Goal: Transaction & Acquisition: Purchase product/service

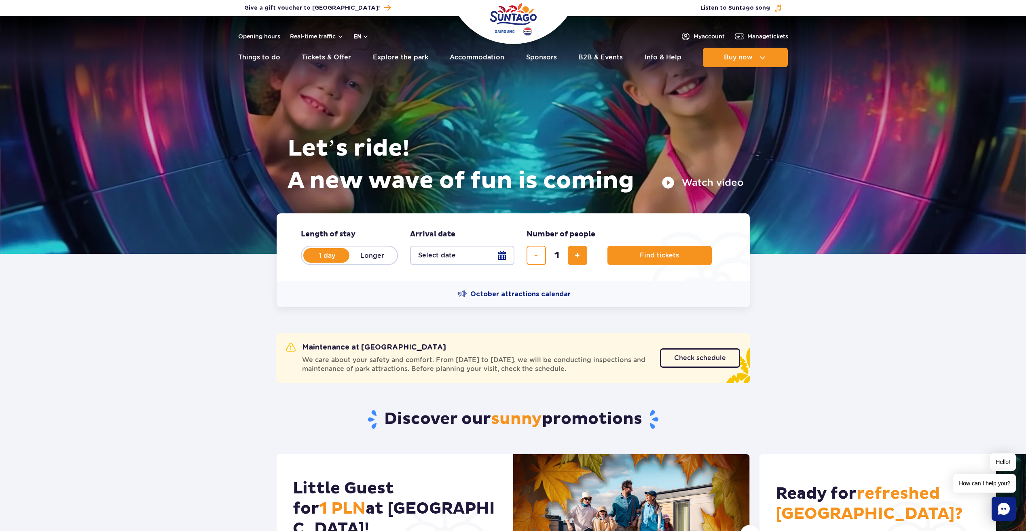
click at [364, 35] on button "en" at bounding box center [360, 36] width 15 height 8
click at [368, 54] on button "PL" at bounding box center [365, 56] width 22 height 8
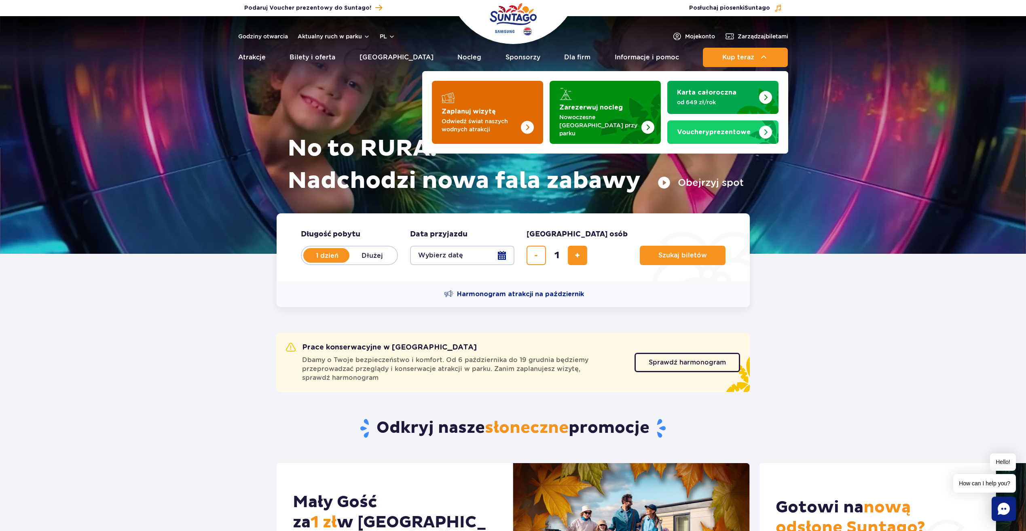
click at [504, 99] on img "Zaplanuj wizytę" at bounding box center [511, 112] width 64 height 63
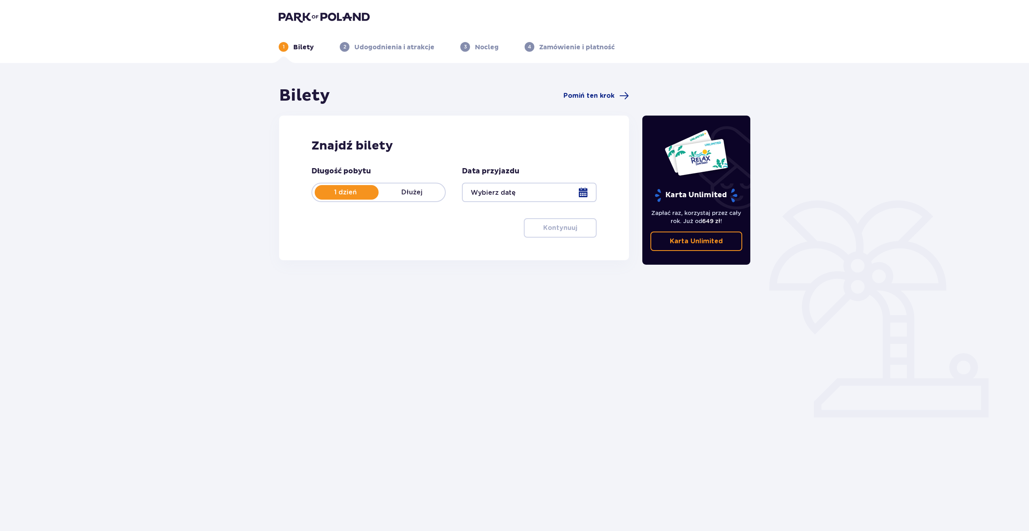
click at [581, 192] on div at bounding box center [529, 192] width 134 height 19
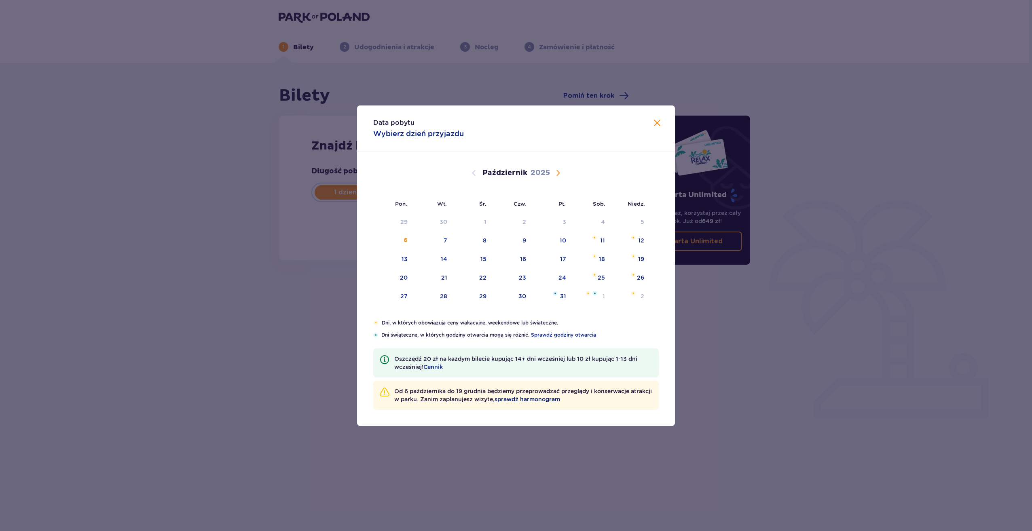
click at [552, 397] on span "sprawdź harmonogram" at bounding box center [528, 399] width 66 height 8
click at [405, 294] on div "27" at bounding box center [403, 296] width 7 height 8
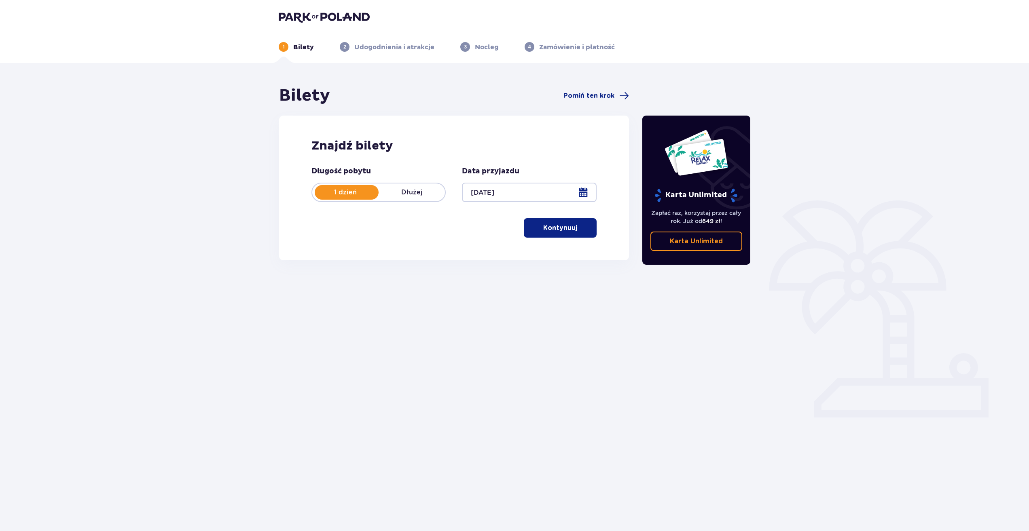
click at [582, 192] on div at bounding box center [529, 192] width 134 height 19
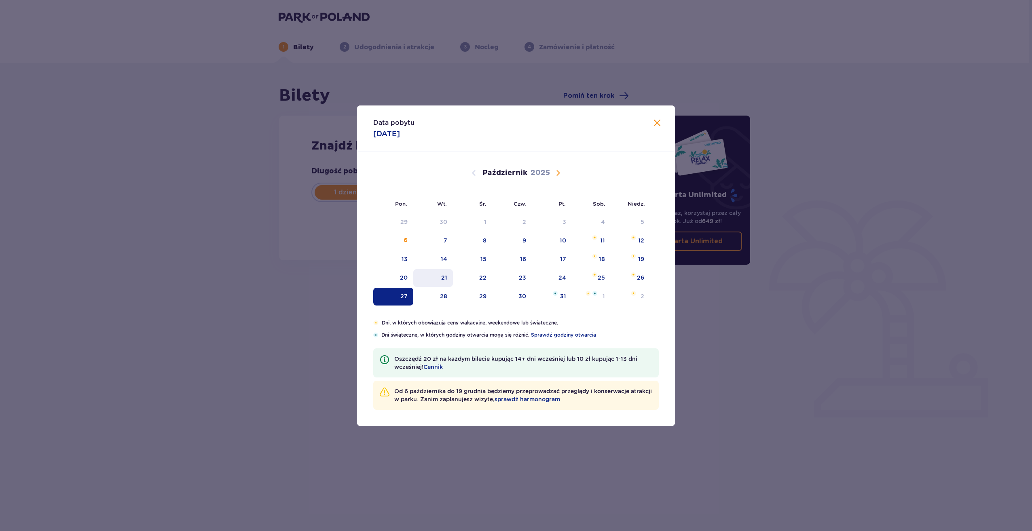
click at [441, 275] on div "21" at bounding box center [433, 278] width 40 height 18
type input "21.10.25"
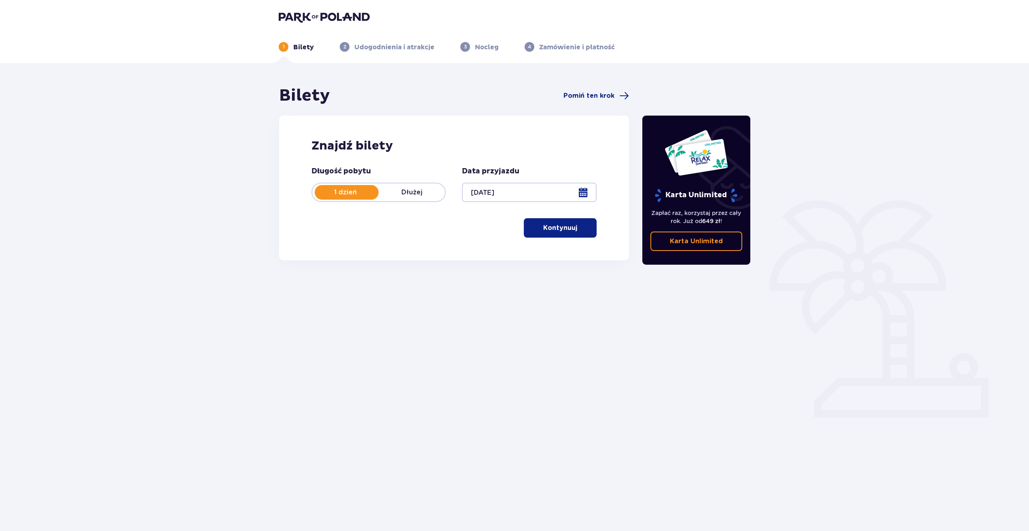
click at [553, 231] on p "Kontynuuj" at bounding box center [560, 228] width 34 height 9
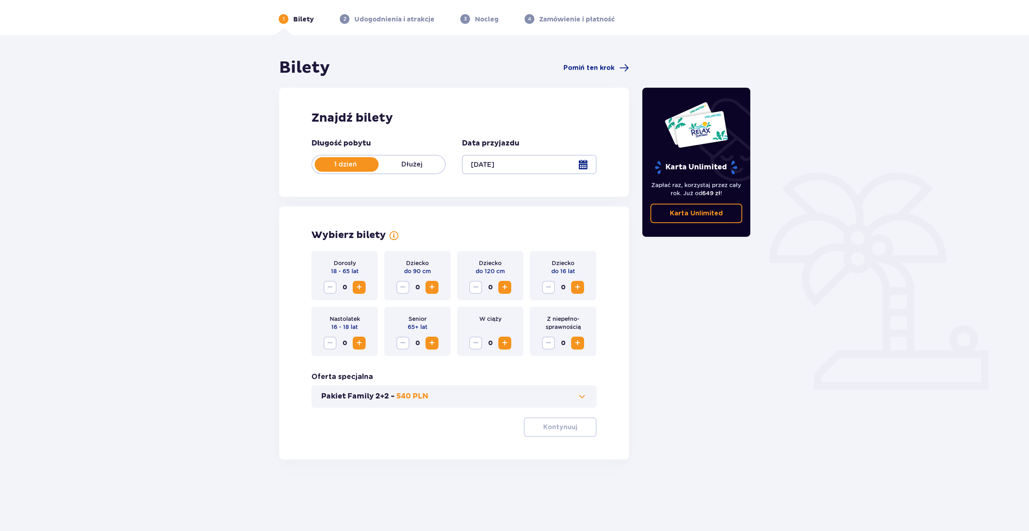
scroll to position [29, 0]
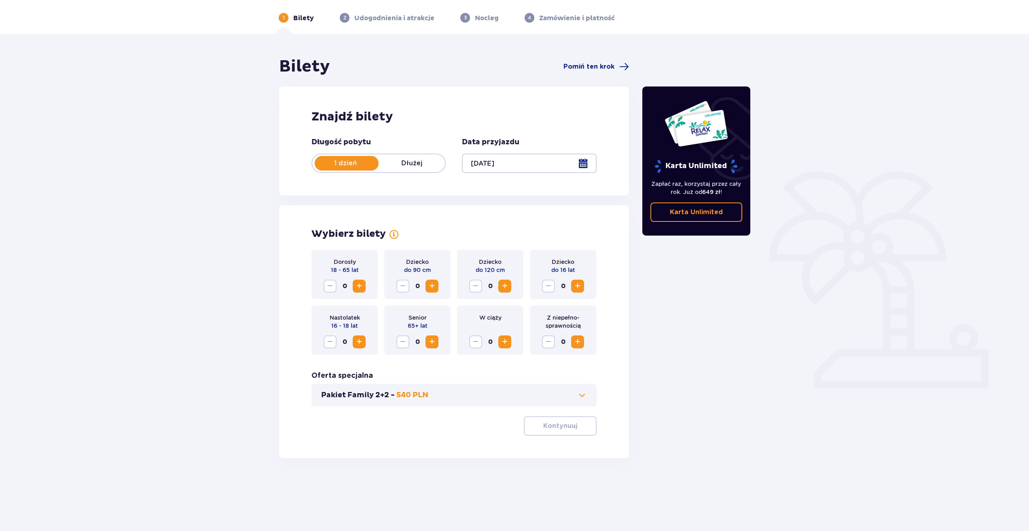
click at [356, 285] on span "Zwiększ" at bounding box center [359, 286] width 10 height 10
click at [583, 397] on span at bounding box center [582, 396] width 10 height 10
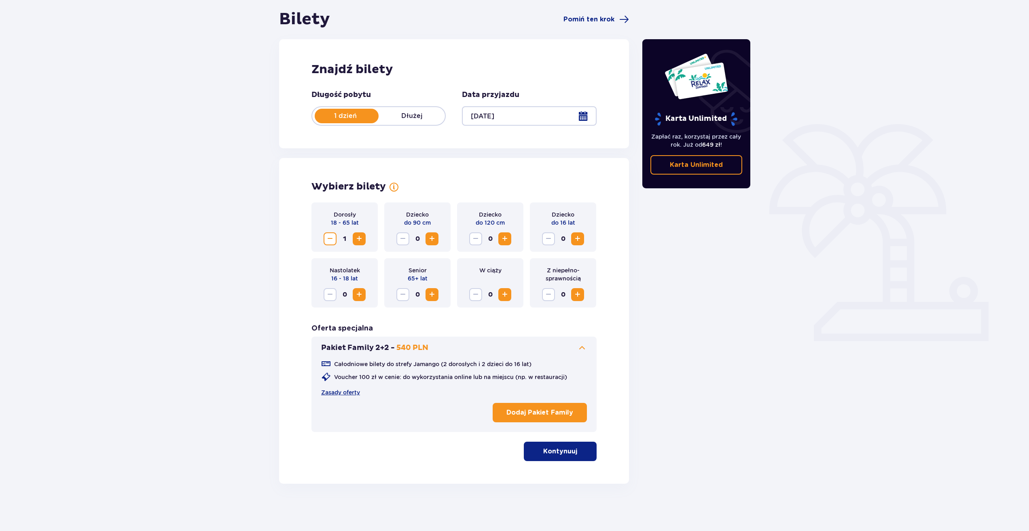
scroll to position [78, 0]
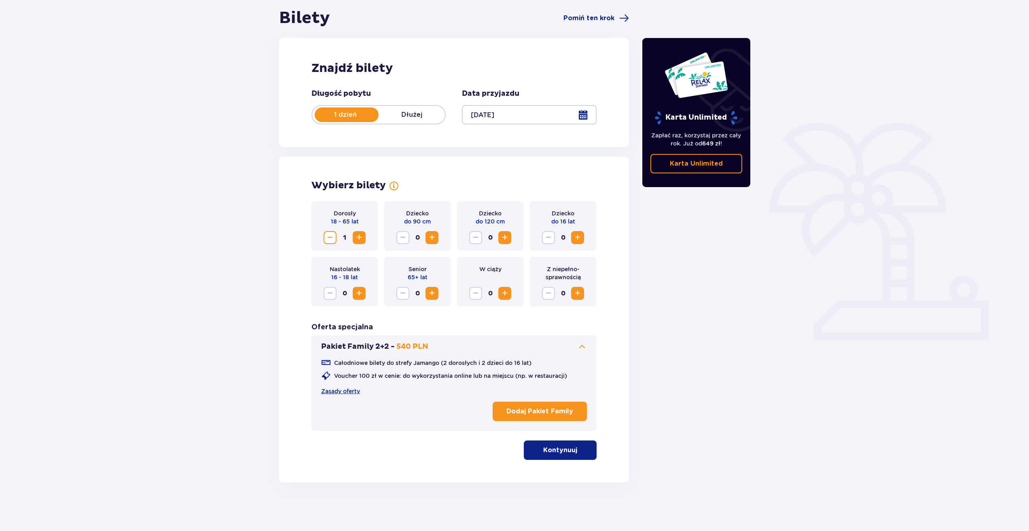
click at [581, 345] on span at bounding box center [582, 347] width 10 height 10
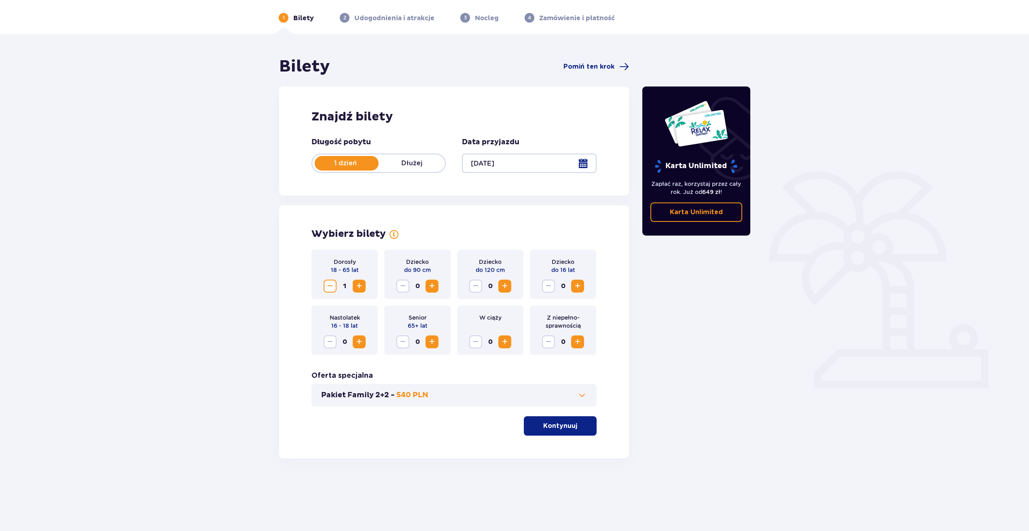
click at [560, 425] on p "Kontynuuj" at bounding box center [560, 426] width 34 height 9
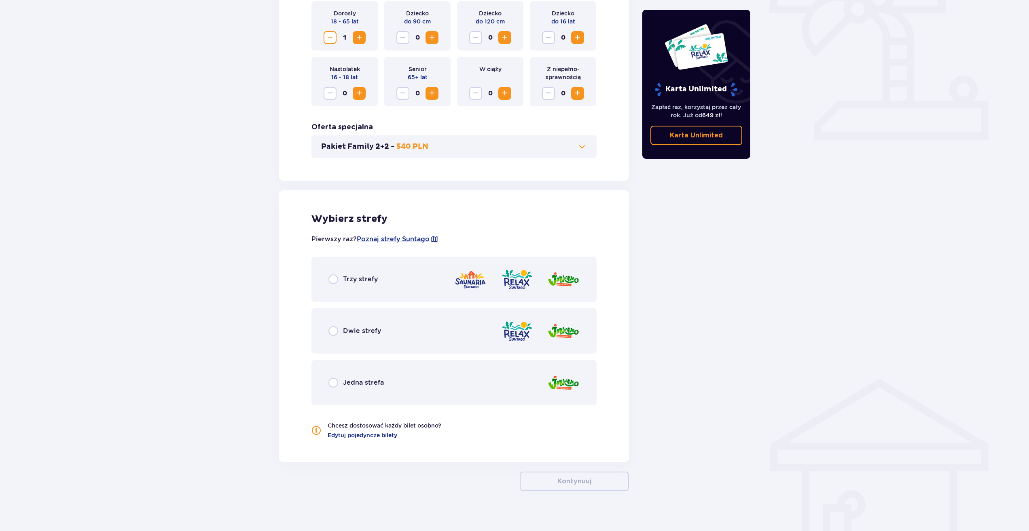
scroll to position [286, 0]
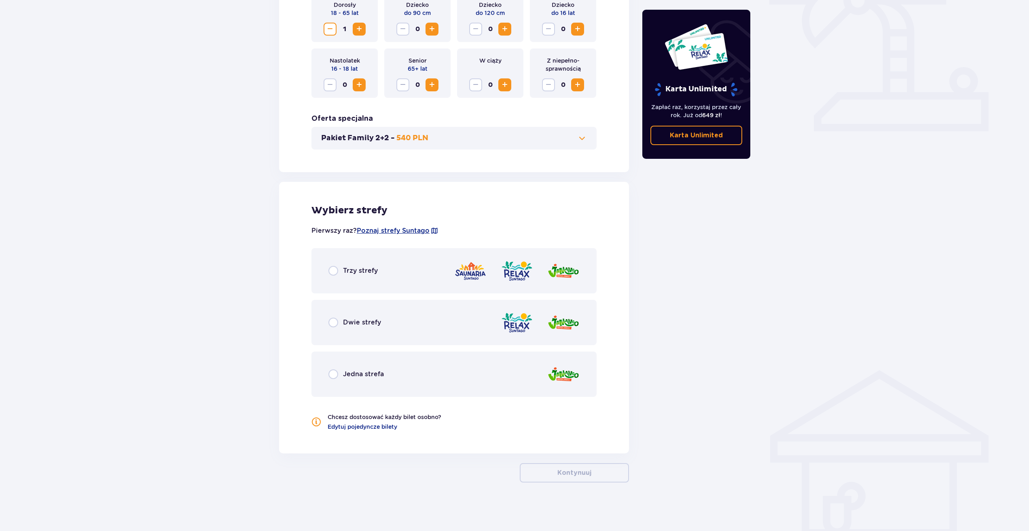
click at [335, 270] on input "radio" at bounding box center [333, 271] width 10 height 10
radio input "true"
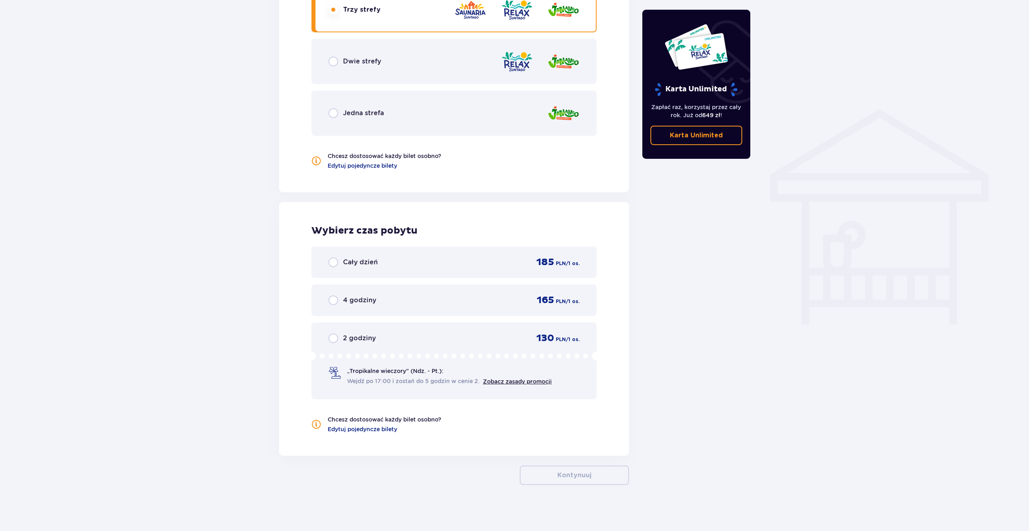
scroll to position [550, 0]
click at [333, 260] on input "radio" at bounding box center [333, 260] width 10 height 10
radio input "true"
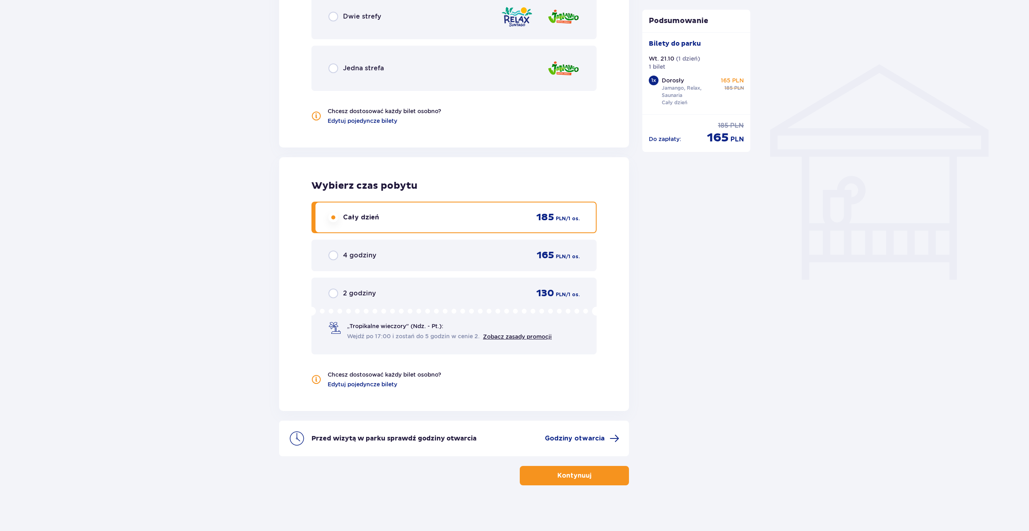
scroll to position [595, 0]
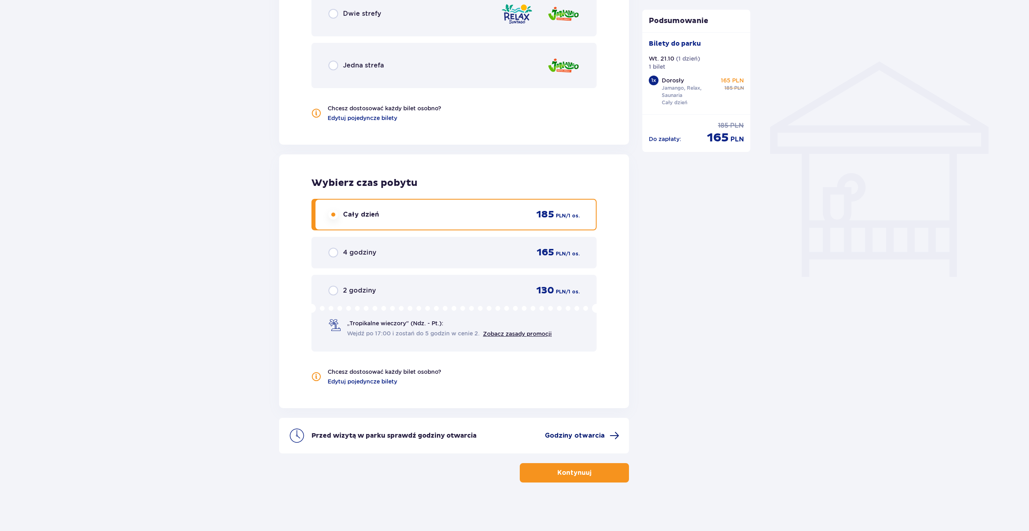
click at [576, 436] on span "Godziny otwarcia" at bounding box center [575, 435] width 60 height 9
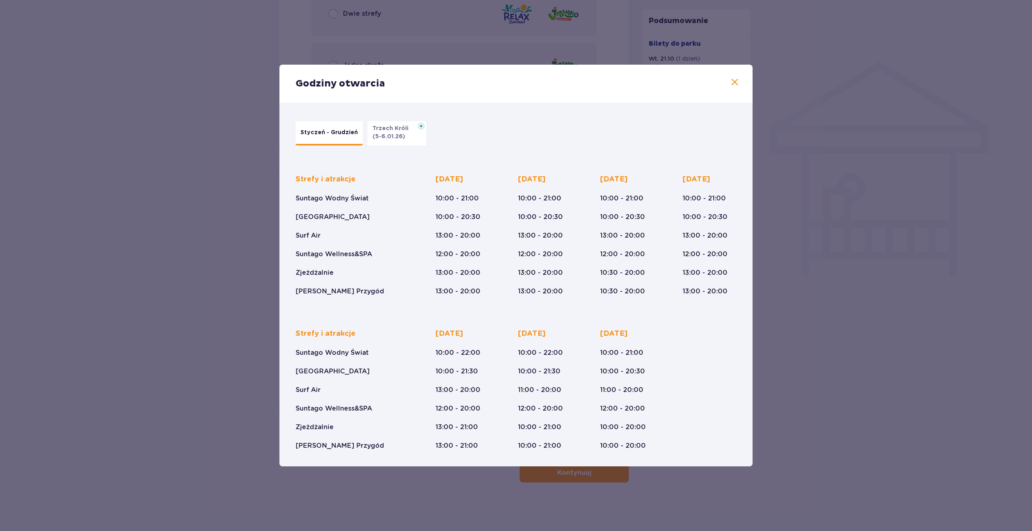
click at [735, 82] on span at bounding box center [735, 83] width 10 height 10
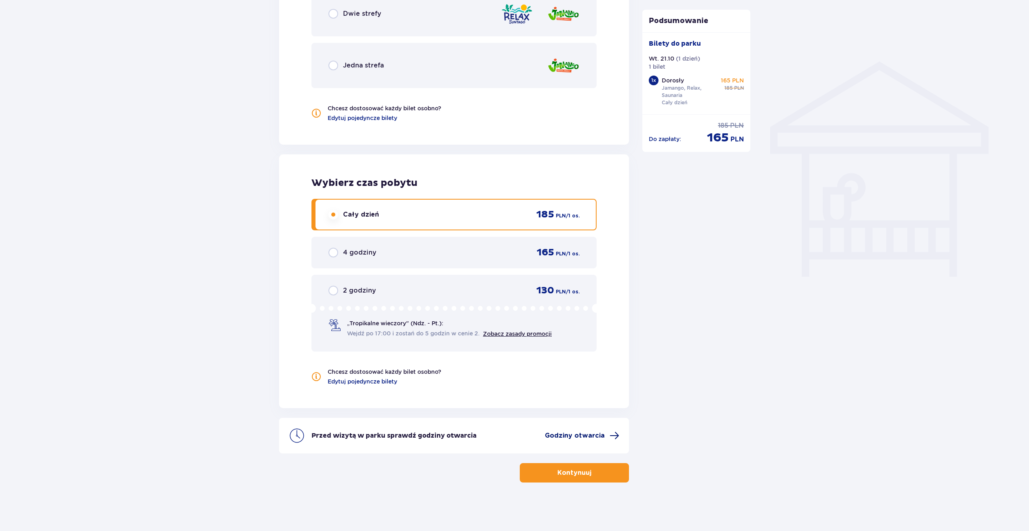
click at [577, 436] on span "Godziny otwarcia" at bounding box center [575, 435] width 60 height 9
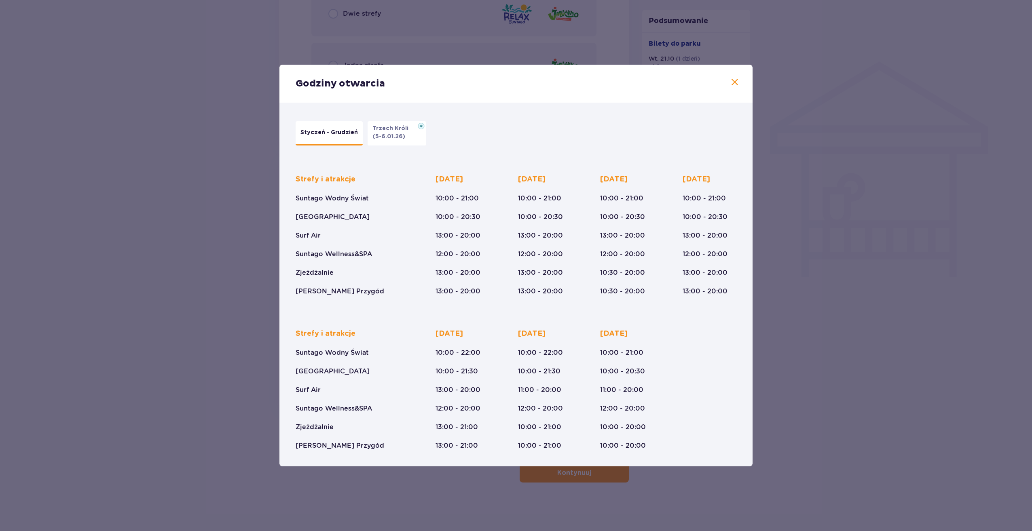
click at [733, 82] on span at bounding box center [735, 83] width 10 height 10
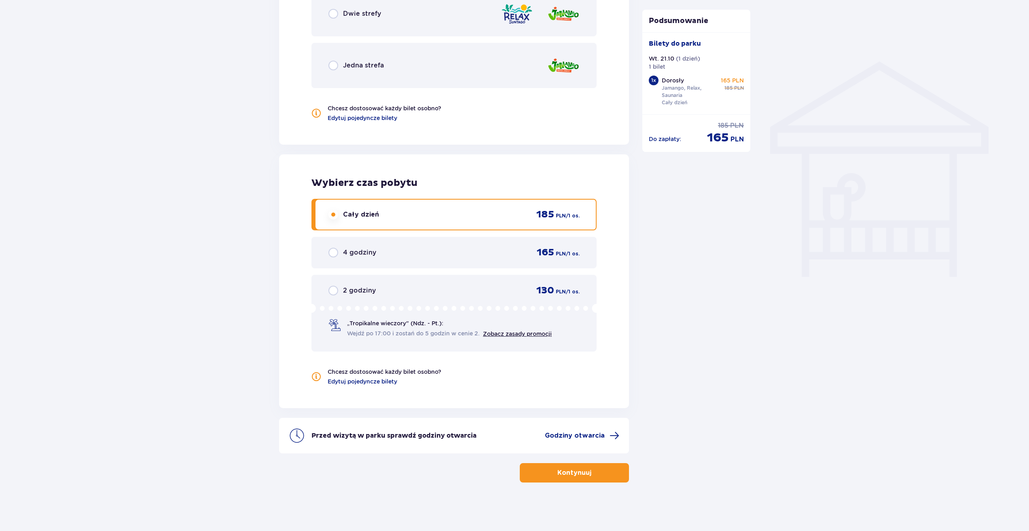
drag, startPoint x: 600, startPoint y: 433, endPoint x: 800, endPoint y: 321, distance: 229.9
click at [804, 318] on div "Bilety Pomiń ten krok Znajdź bilety Długość pobytu 1 dzień Dłużej Data przyjazd…" at bounding box center [514, -1] width 1029 height 1063
click at [573, 469] on p "Kontynuuj" at bounding box center [574, 473] width 34 height 9
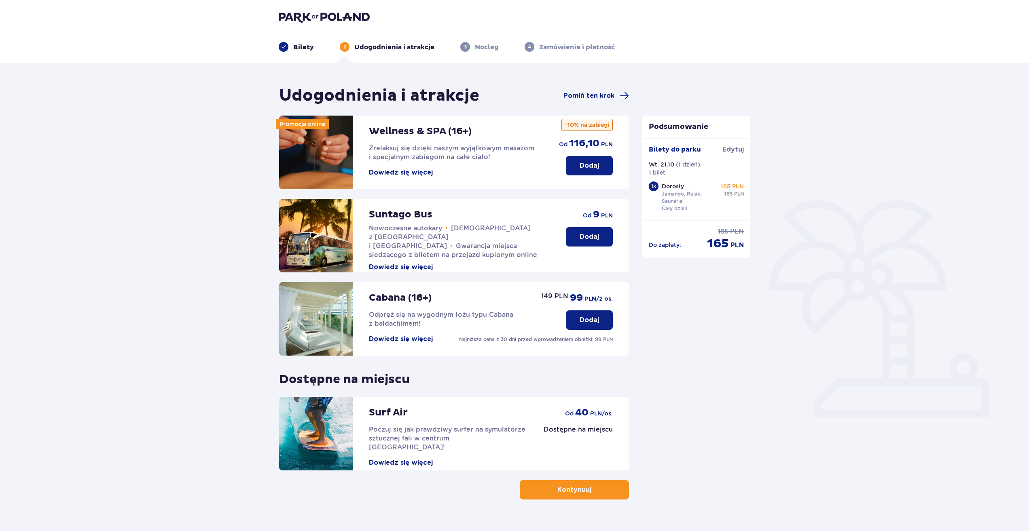
click at [587, 236] on p "Dodaj" at bounding box center [588, 236] width 19 height 9
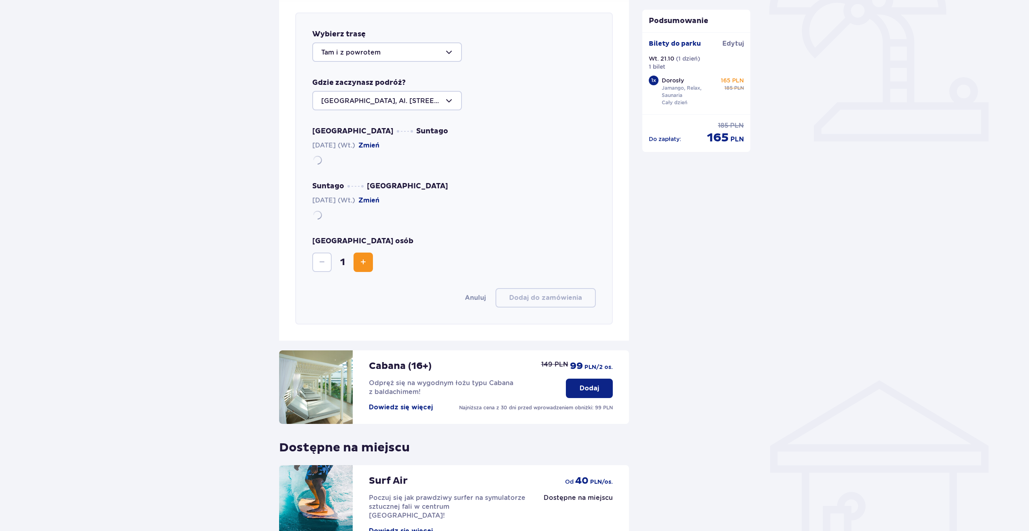
scroll to position [279, 0]
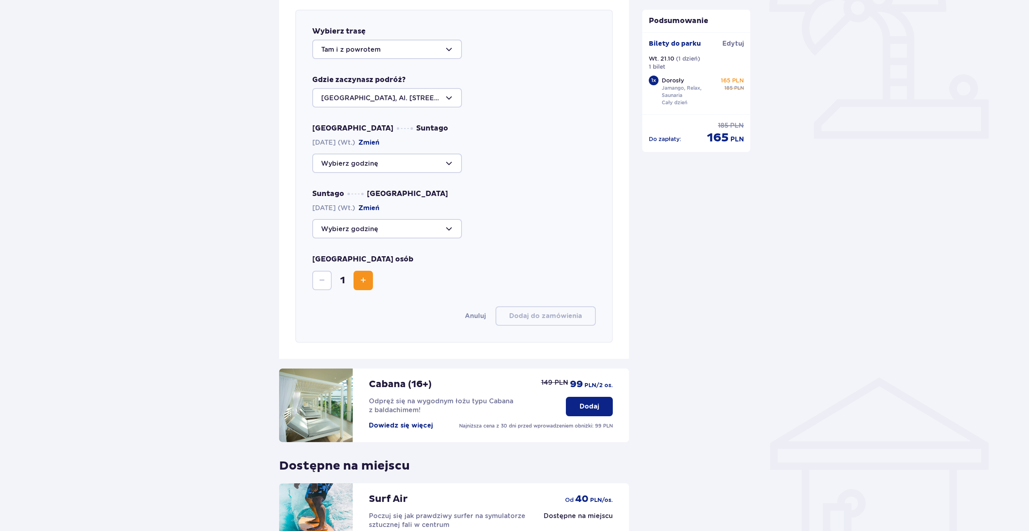
click at [452, 96] on div at bounding box center [387, 97] width 150 height 19
click at [452, 161] on div at bounding box center [387, 163] width 150 height 19
click at [503, 178] on div "Warszawa Suntago 21.10.2025 (Wt.) Zmień 09:00 Zostały 44 miejsca 09:30 Zostały …" at bounding box center [453, 181] width 283 height 115
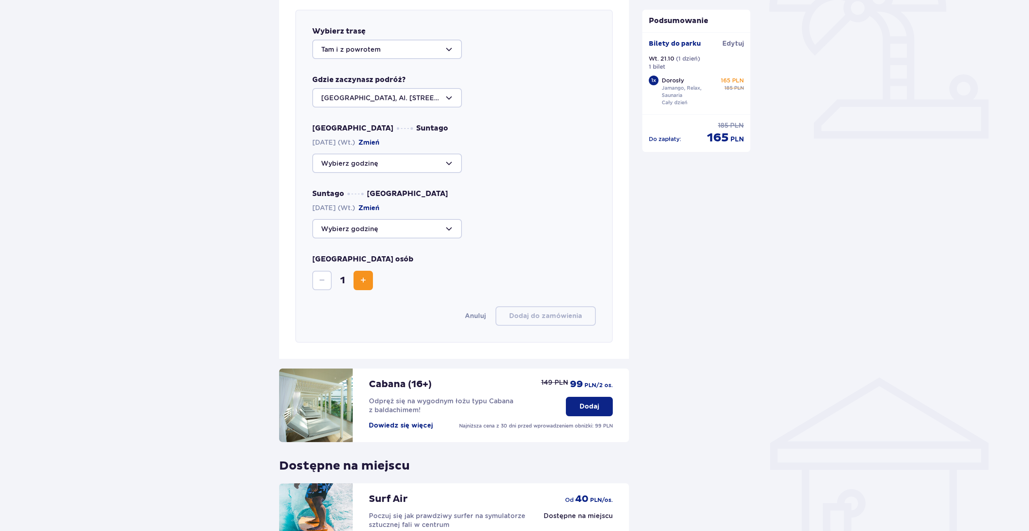
click at [453, 227] on div at bounding box center [387, 228] width 150 height 19
click at [493, 229] on div "12:00 Zostały 44 miejsca 14:00 Zostały 44 miejsca 18:15 Zostały 44 miejsca 18:3…" at bounding box center [453, 228] width 283 height 19
click at [450, 228] on div at bounding box center [387, 228] width 150 height 19
click at [497, 167] on div at bounding box center [453, 163] width 283 height 19
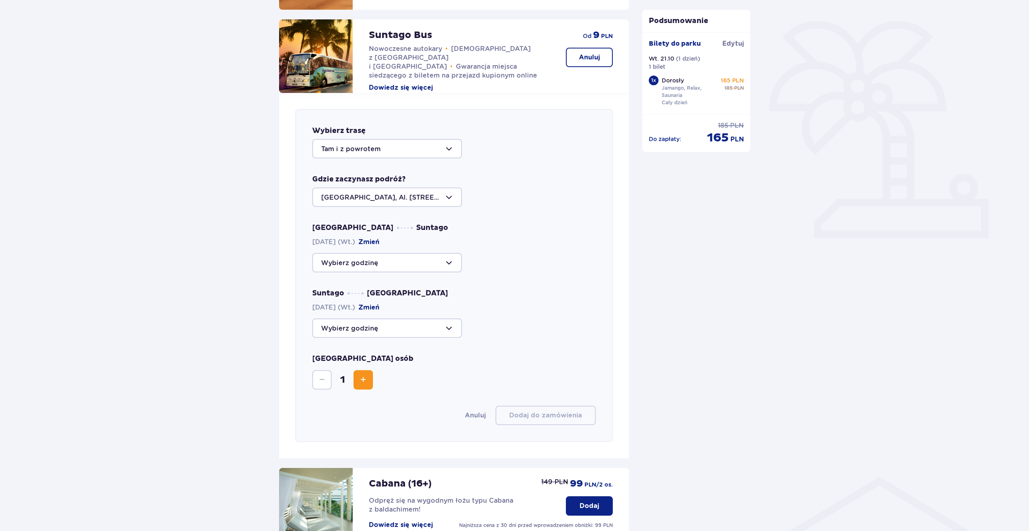
scroll to position [158, 0]
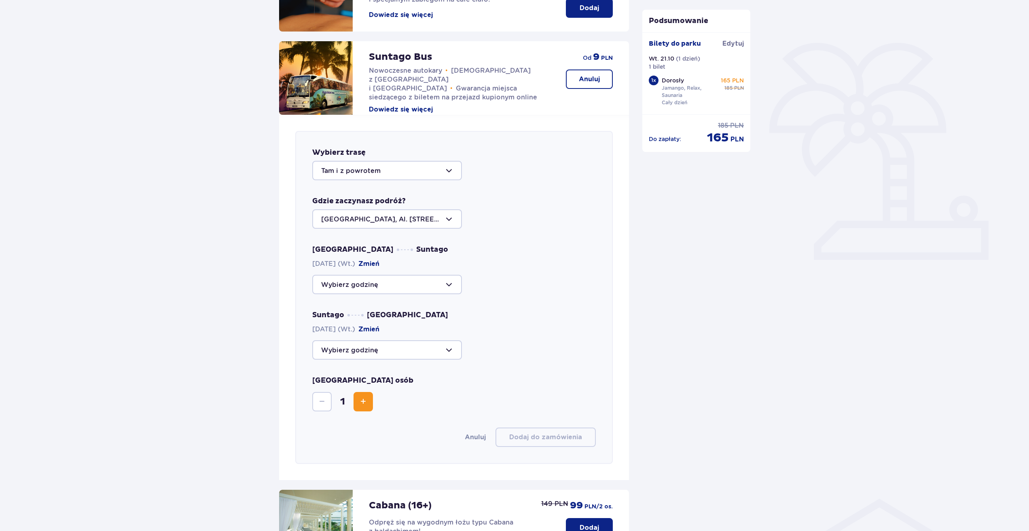
click at [451, 283] on div at bounding box center [387, 284] width 150 height 19
click at [354, 319] on p "Zostały 44 miejsca" at bounding box center [376, 319] width 62 height 9
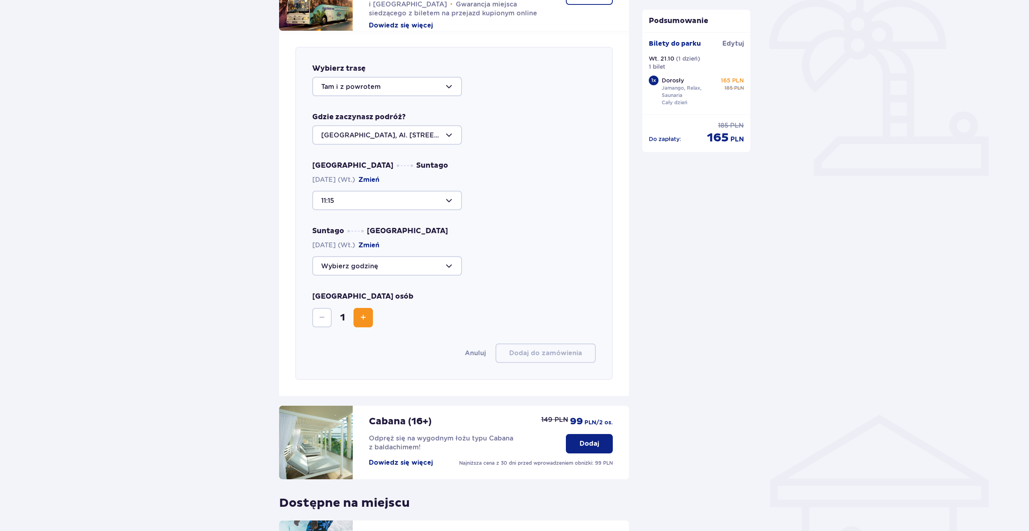
scroll to position [243, 0]
click at [451, 200] on div at bounding box center [387, 199] width 150 height 19
click at [367, 222] on p "Zostały 44 miejsca" at bounding box center [376, 224] width 62 height 9
click at [449, 199] on div at bounding box center [387, 199] width 150 height 19
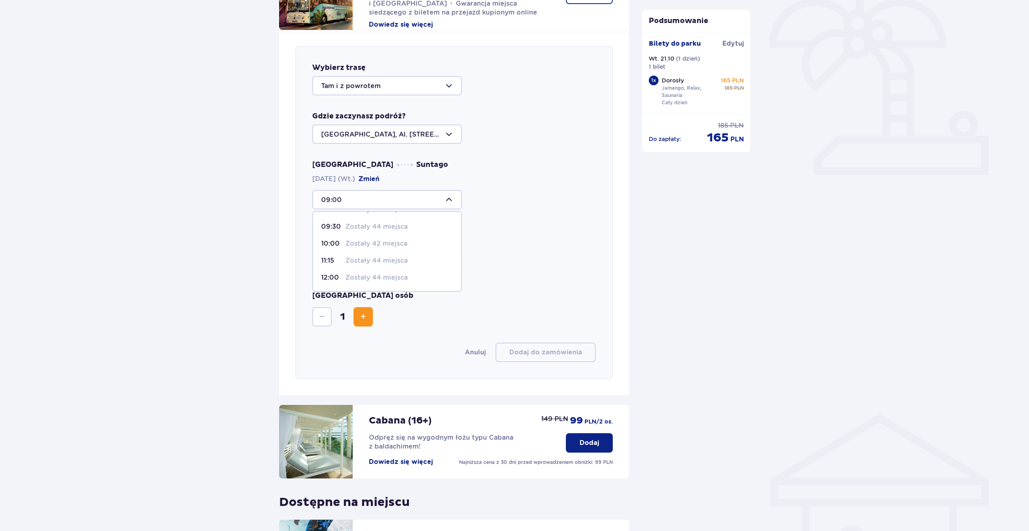
scroll to position [40, 0]
click at [365, 217] on p "Zostały 42 miejsca" at bounding box center [376, 217] width 62 height 9
type input "10:00"
click at [449, 264] on div at bounding box center [387, 265] width 150 height 19
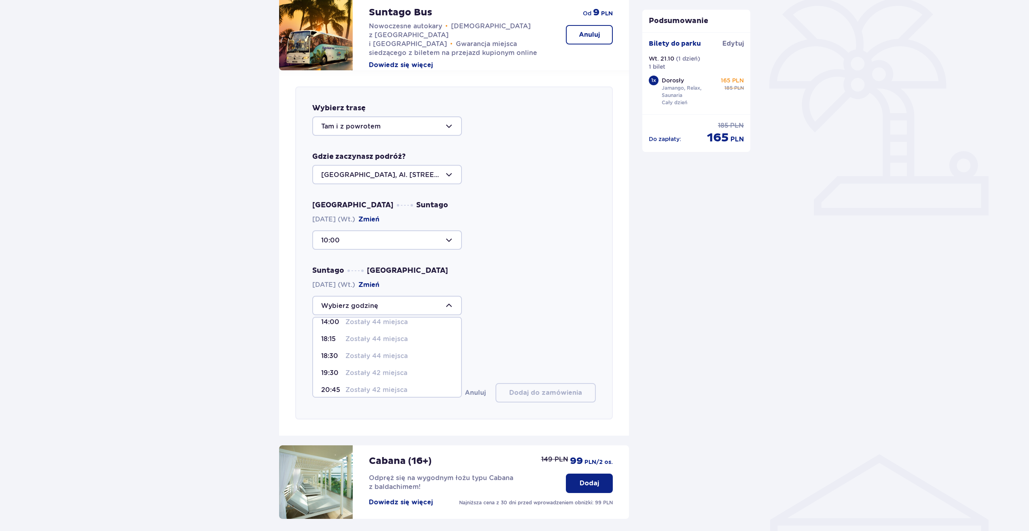
scroll to position [23, 0]
click at [373, 357] on p "Zostały 44 miejsca" at bounding box center [376, 357] width 62 height 9
type input "18:30"
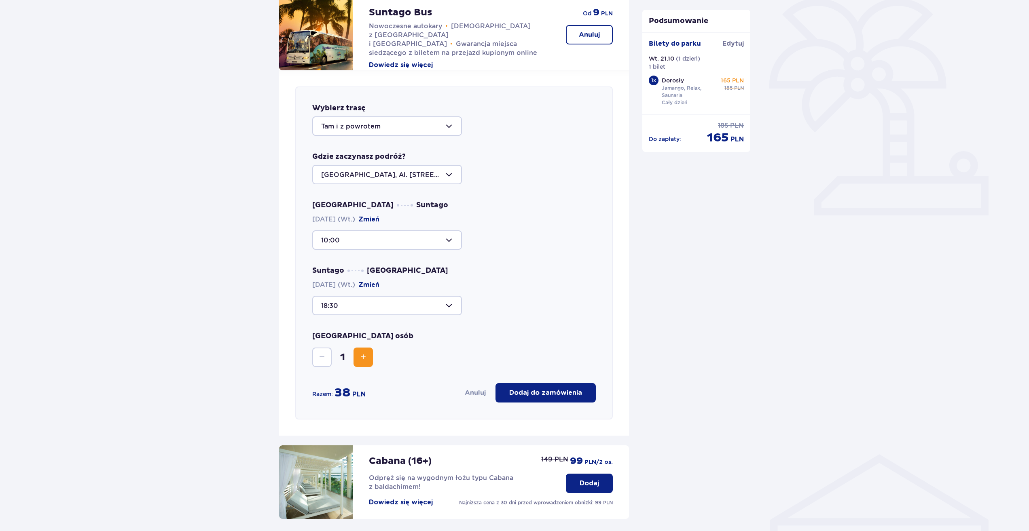
click at [450, 240] on div at bounding box center [387, 239] width 150 height 19
click at [491, 243] on div "10:00" at bounding box center [453, 239] width 283 height 19
click at [454, 240] on div at bounding box center [387, 239] width 150 height 19
click at [482, 250] on div "Warszawa Suntago 21.10.2025 (Wt.) Zmień 10:00 Suntago Warszawa 21.10.2025 (Wt.)…" at bounding box center [453, 258] width 283 height 115
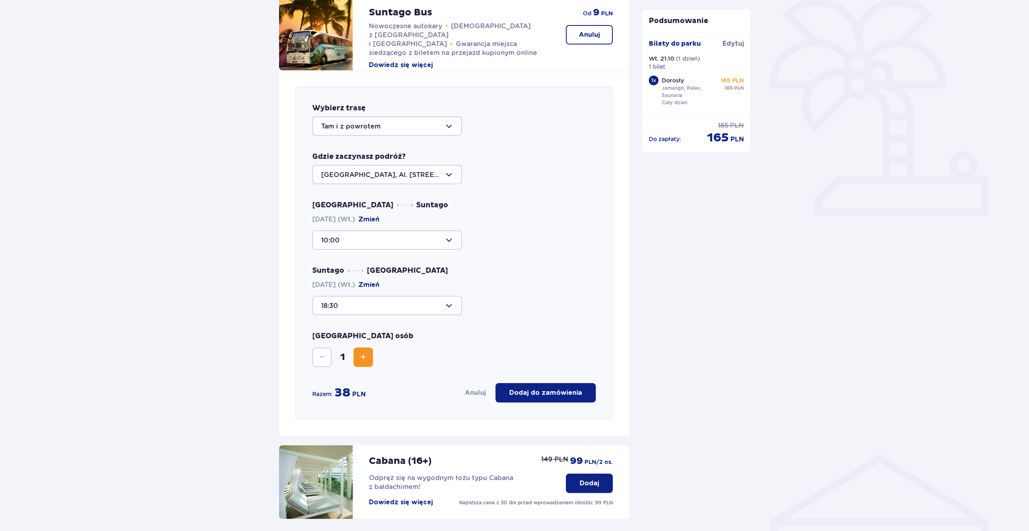
click at [450, 304] on div at bounding box center [387, 305] width 150 height 19
click at [499, 290] on div "Suntago Warszawa 21.10.2025 (Wt.) Zmień 18:30" at bounding box center [453, 290] width 283 height 49
click at [509, 283] on div "Suntago Warszawa 21.10.2025 (Wt.) Zmień 18:30" at bounding box center [453, 290] width 283 height 49
click at [448, 270] on div "Suntago Warszawa 21.10.2025 (Wt.) Zmień 18:30" at bounding box center [453, 290] width 283 height 49
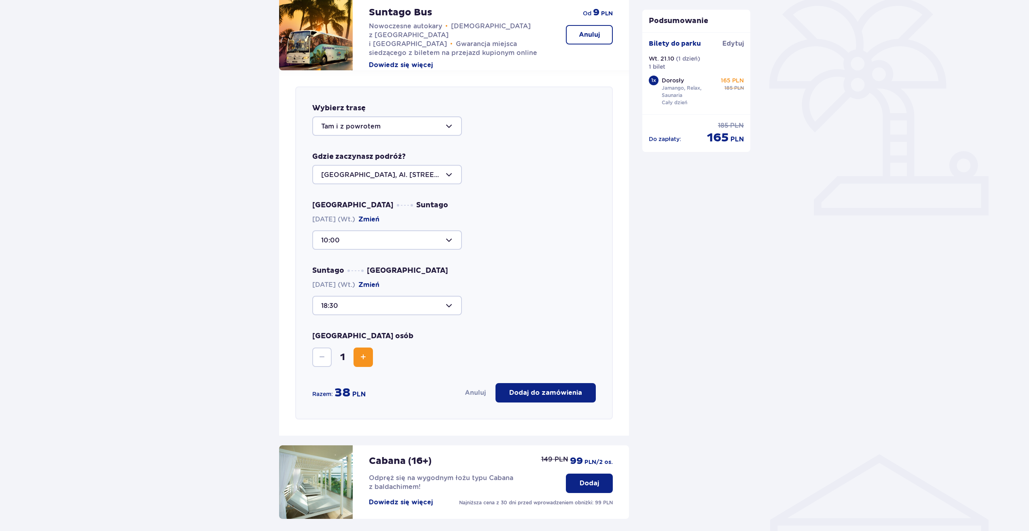
click at [540, 393] on p "Dodaj do zamówienia" at bounding box center [545, 393] width 73 height 9
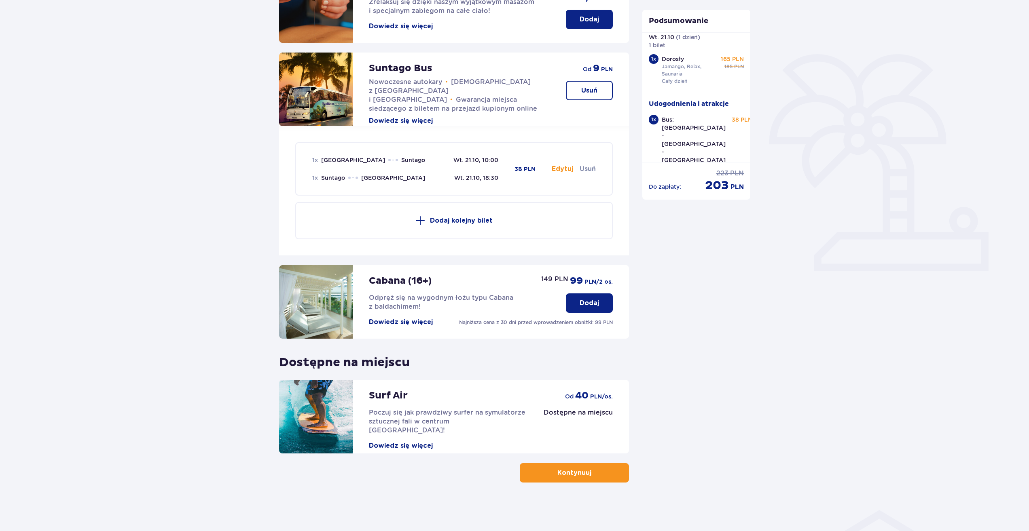
scroll to position [22, 0]
click at [586, 469] on button "Kontynuuj" at bounding box center [574, 472] width 109 height 19
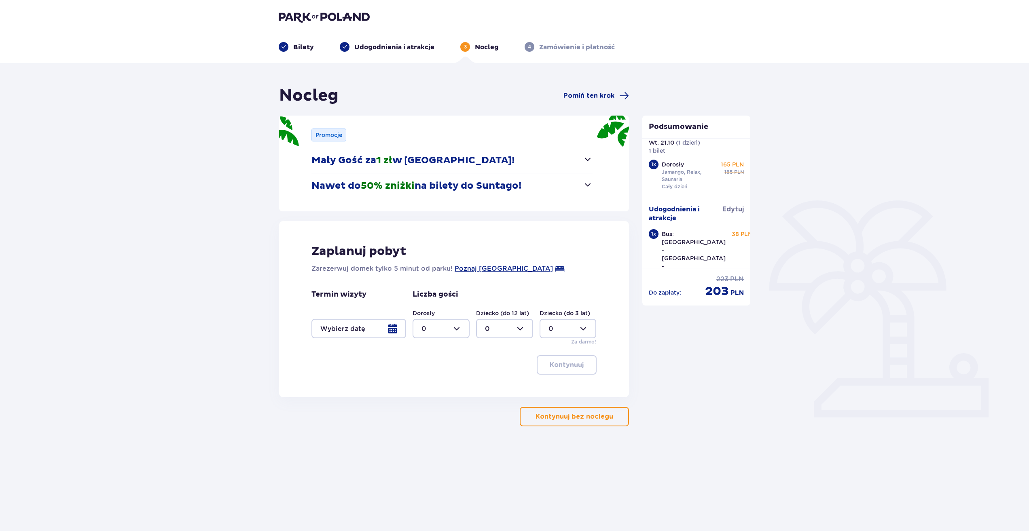
click at [573, 416] on p "Kontynuuj bez noclegu" at bounding box center [574, 416] width 78 height 9
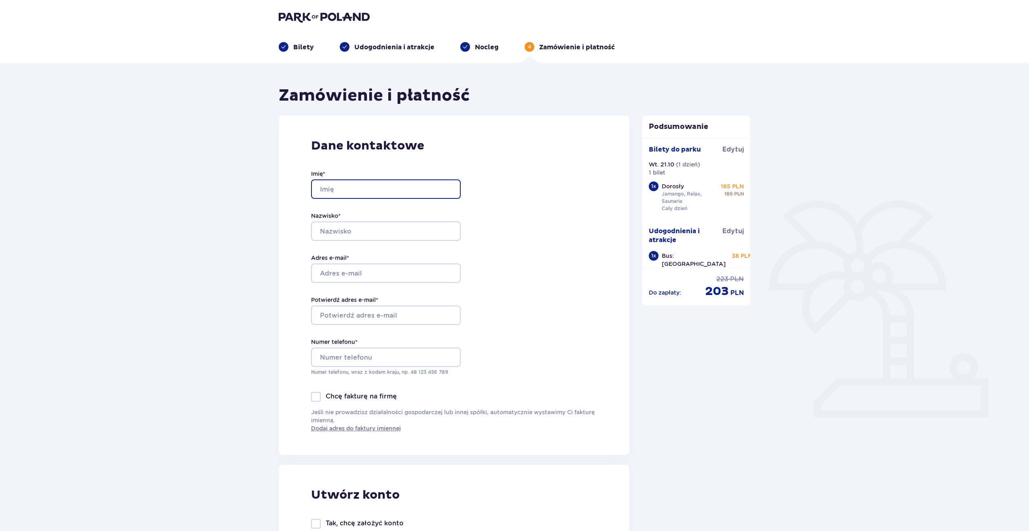
click at [386, 191] on input "Imię *" at bounding box center [386, 189] width 150 height 19
type input "Józef"
type input "Brzostek"
type input "jozefbrzostek@outlook.com"
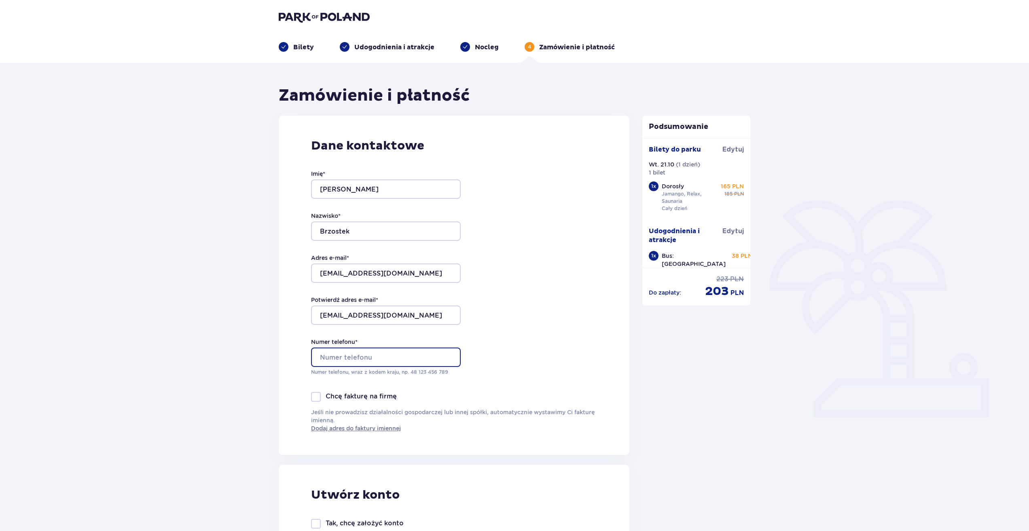
type input "791707927"
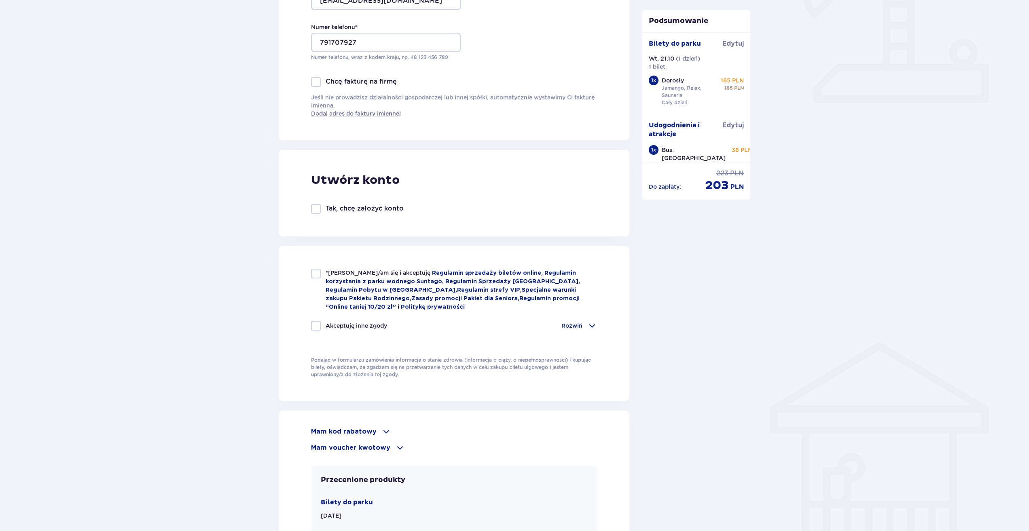
scroll to position [323, 0]
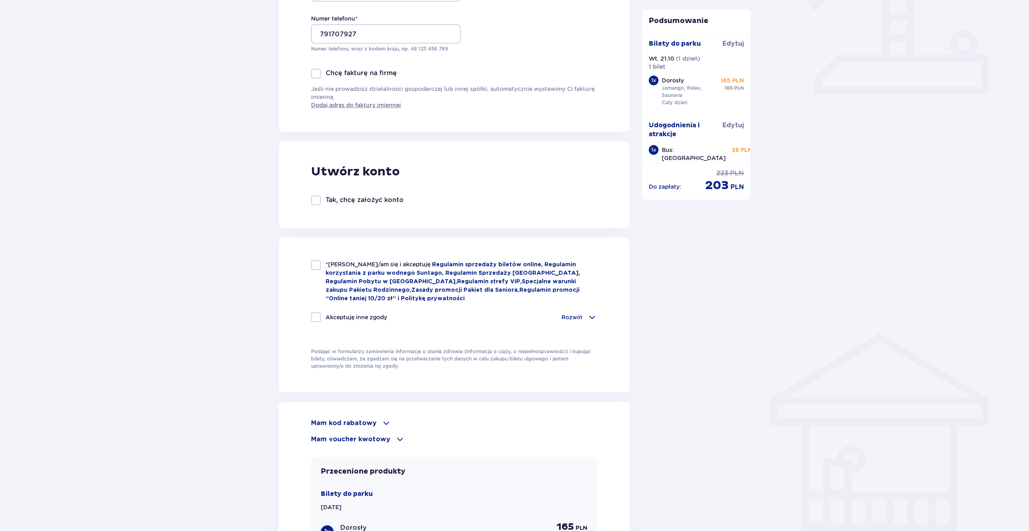
click at [315, 264] on div at bounding box center [316, 265] width 10 height 10
checkbox input "true"
click at [588, 315] on span at bounding box center [592, 318] width 10 height 10
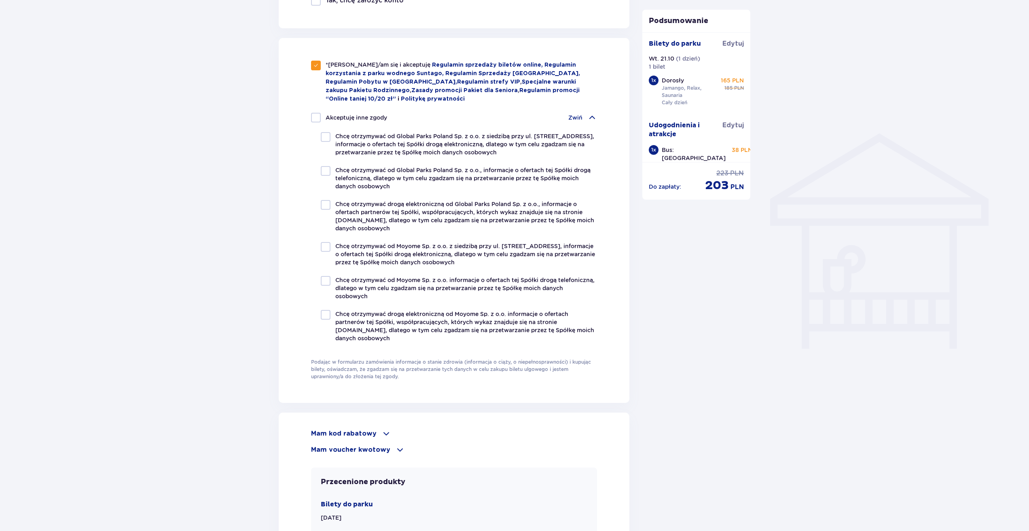
scroll to position [526, 0]
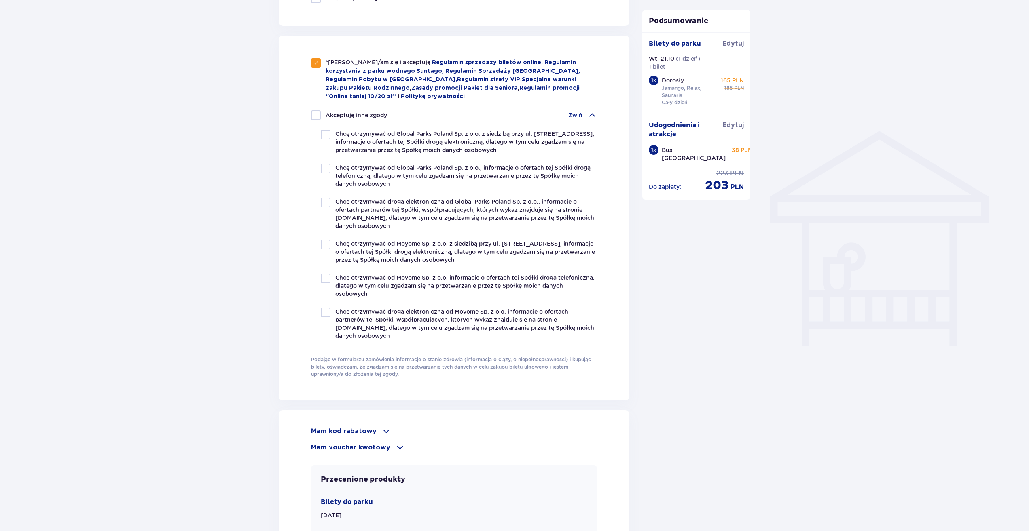
click at [593, 114] on span at bounding box center [592, 115] width 10 height 10
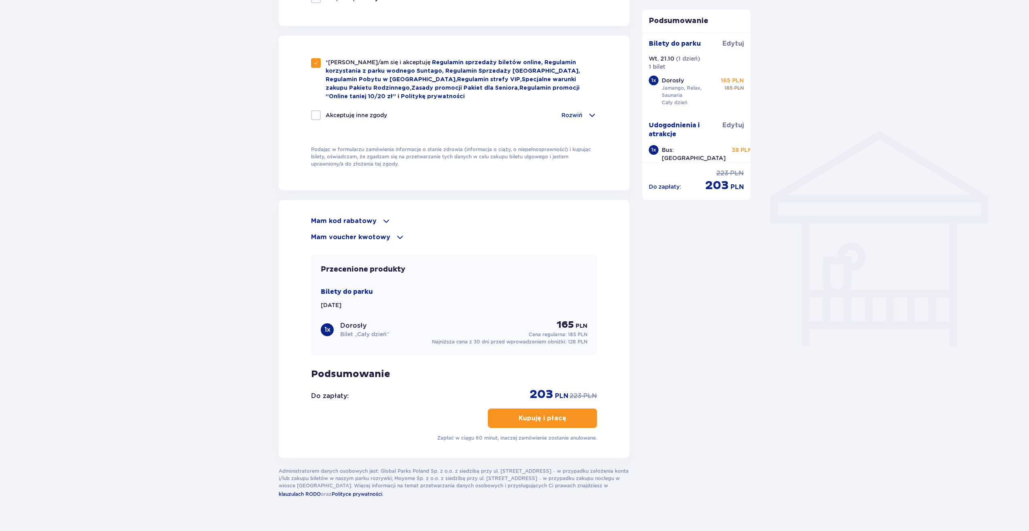
click at [542, 415] on p "Kupuję i płacę" at bounding box center [542, 418] width 48 height 9
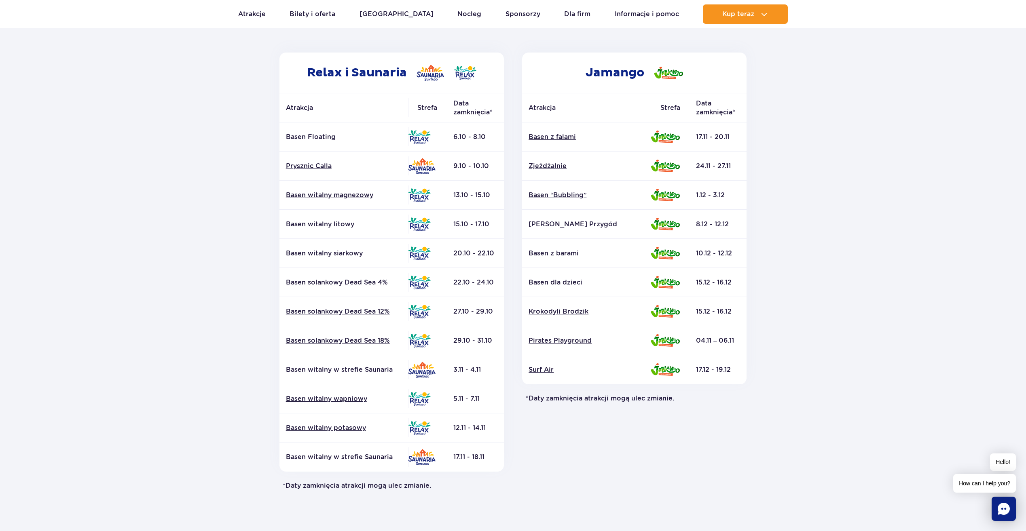
scroll to position [116, 0]
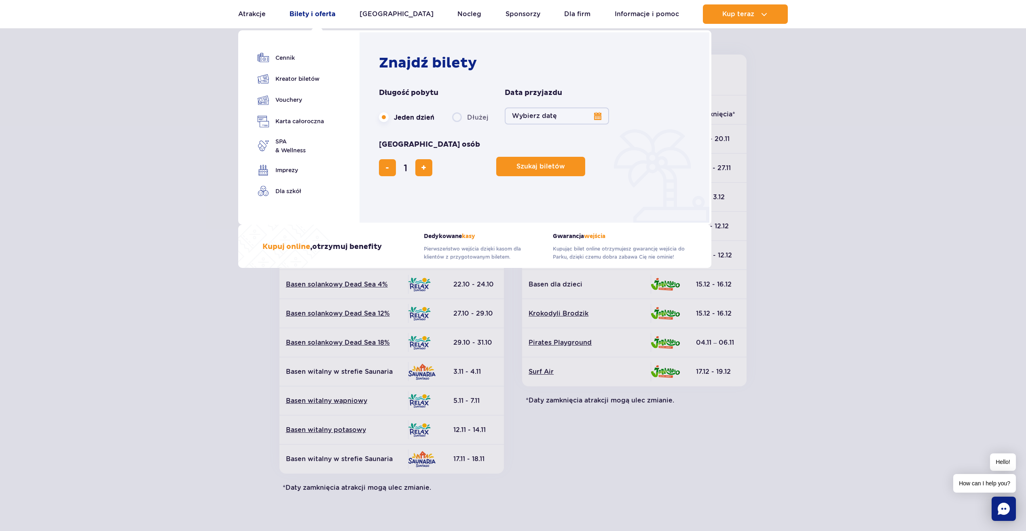
click at [315, 13] on link "Bilety i oferta" at bounding box center [313, 13] width 46 height 19
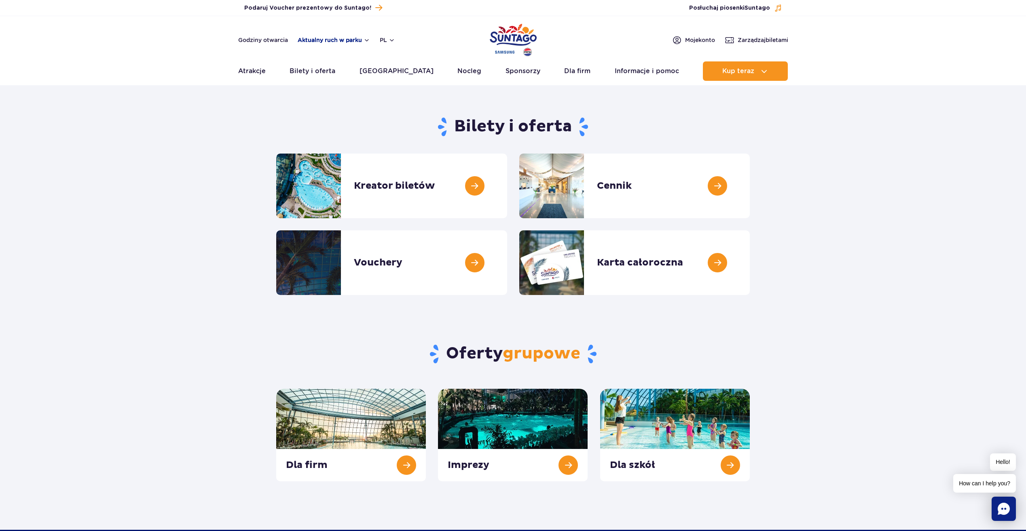
click at [334, 38] on button "Aktualny ruch w parku" at bounding box center [334, 40] width 72 height 6
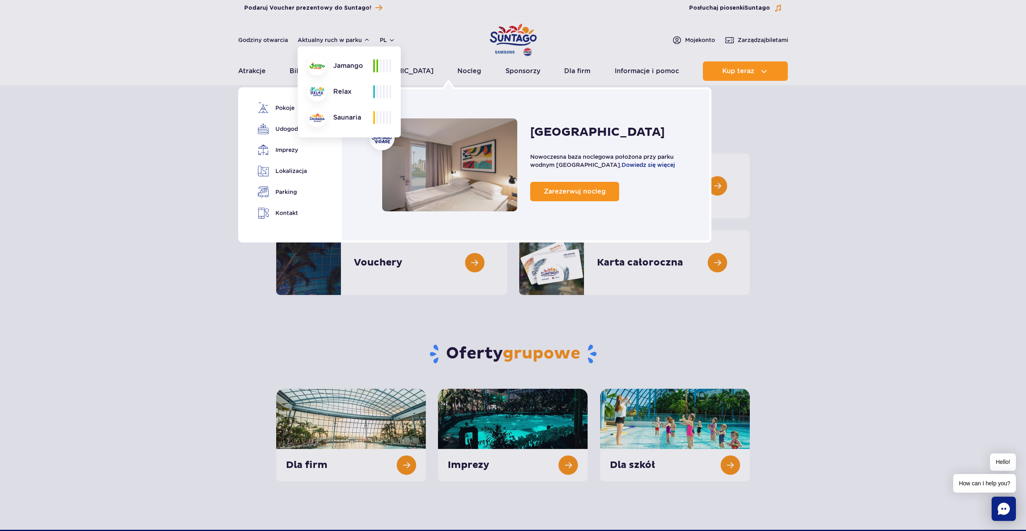
click at [465, 87] on div "Suntago Village Nowoczesna baza noclegowa położona przy parku wodnym Suntago. D…" at bounding box center [526, 164] width 372 height 155
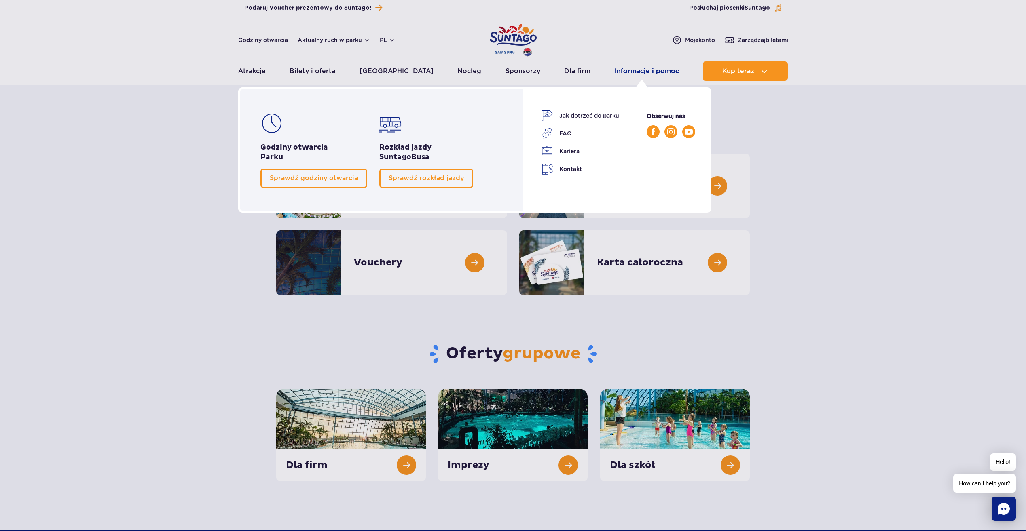
click at [637, 70] on link "Informacje i pomoc" at bounding box center [647, 70] width 64 height 19
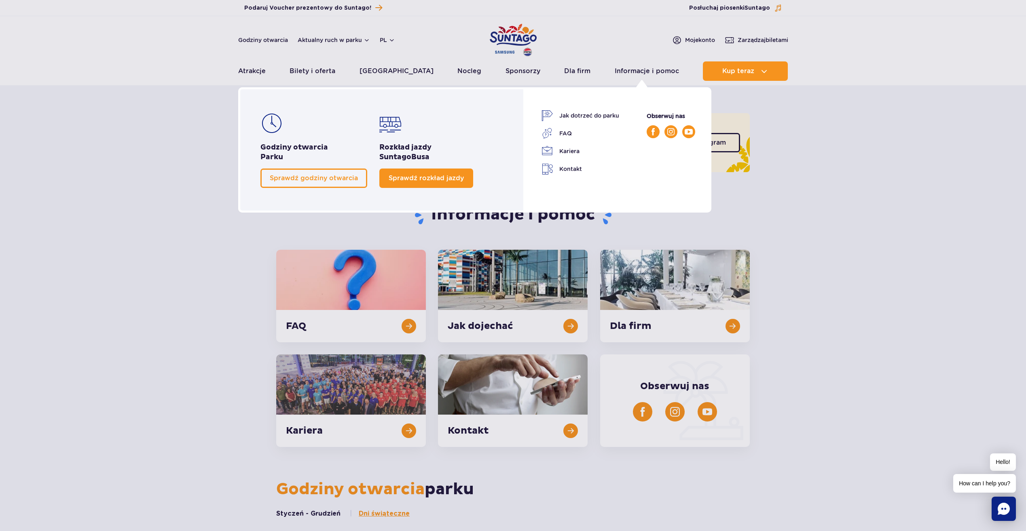
click at [419, 180] on span "Sprawdź rozkład jazdy" at bounding box center [426, 178] width 75 height 8
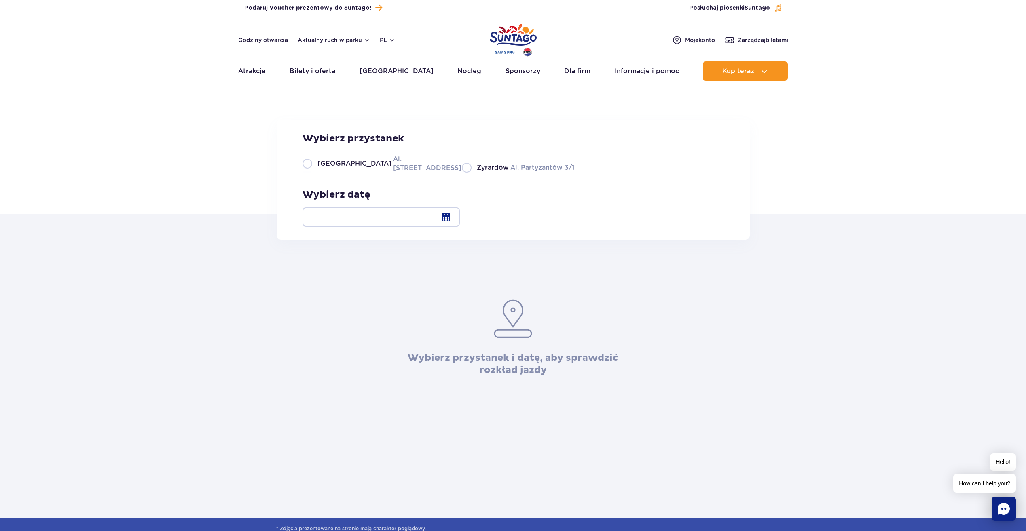
click at [308, 173] on label "Warszawa Al. Jerozolimskie 56" at bounding box center [377, 163] width 150 height 18
click at [308, 173] on input "Warszawa Al. Jerozolimskie 56" at bounding box center [306, 172] width 9 height 2
radio input "true"
click at [460, 218] on div at bounding box center [380, 216] width 157 height 19
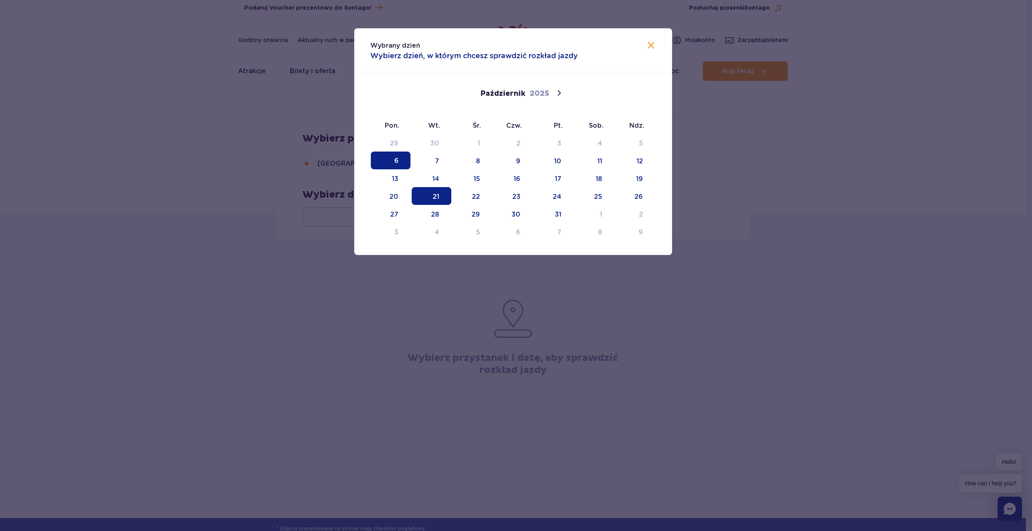
click at [431, 195] on span "21" at bounding box center [432, 196] width 40 height 18
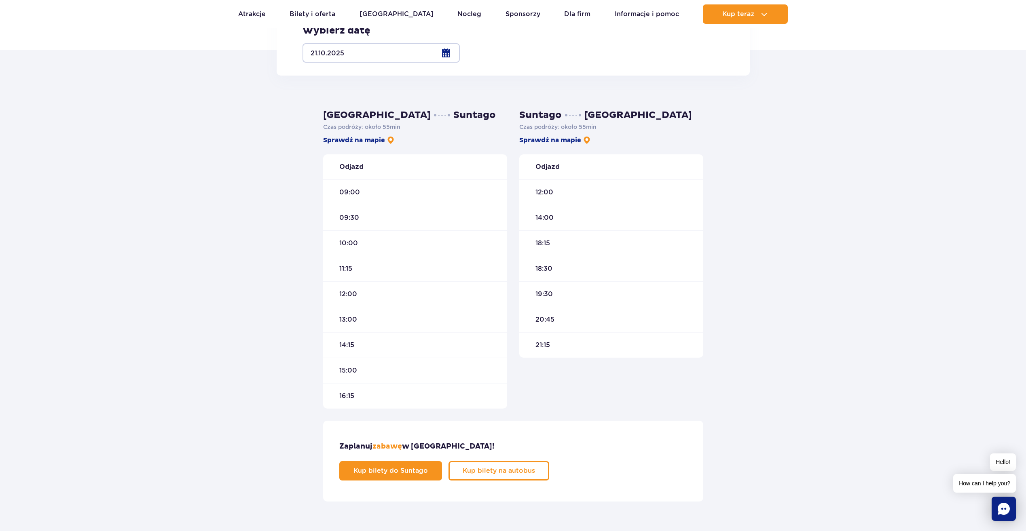
scroll to position [162, 0]
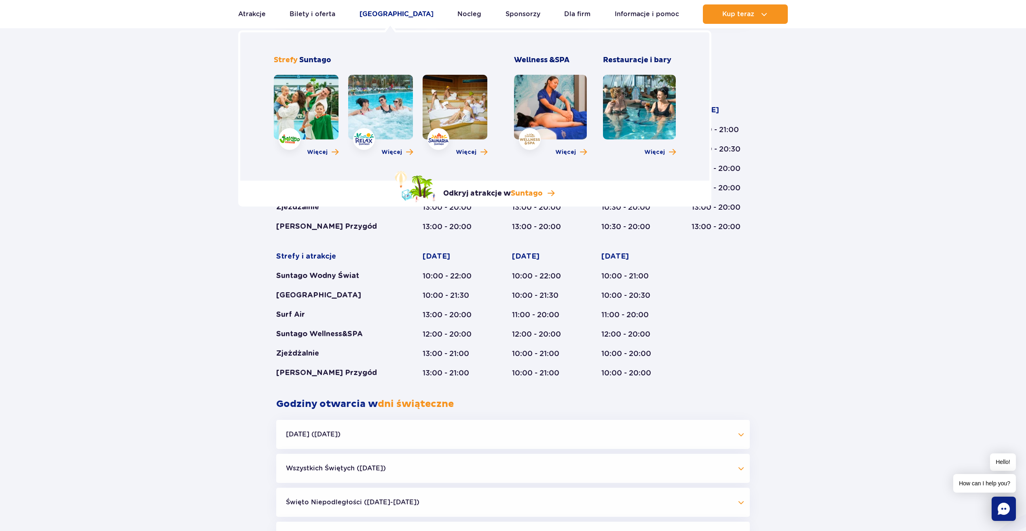
click at [390, 11] on link "[GEOGRAPHIC_DATA]" at bounding box center [396, 13] width 74 height 19
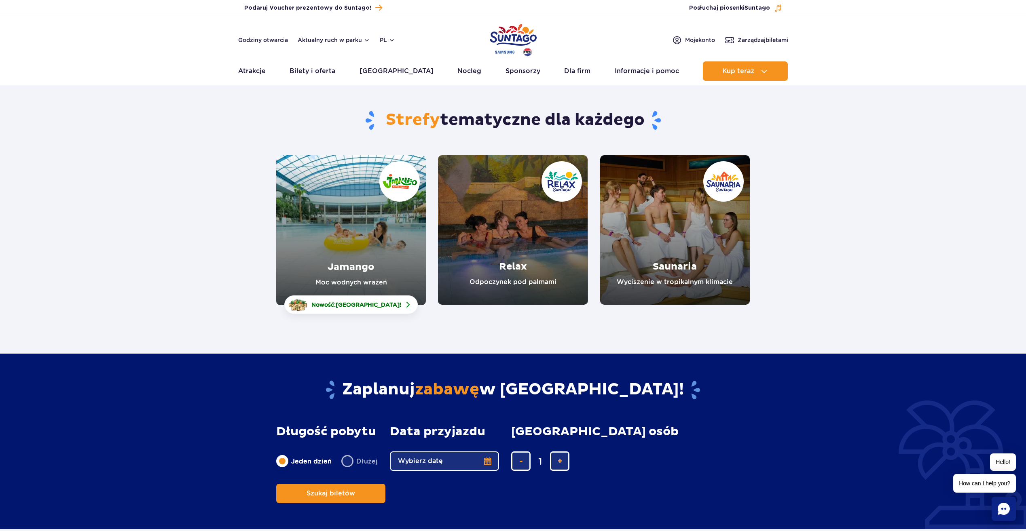
click at [506, 257] on link "Relax" at bounding box center [513, 230] width 150 height 150
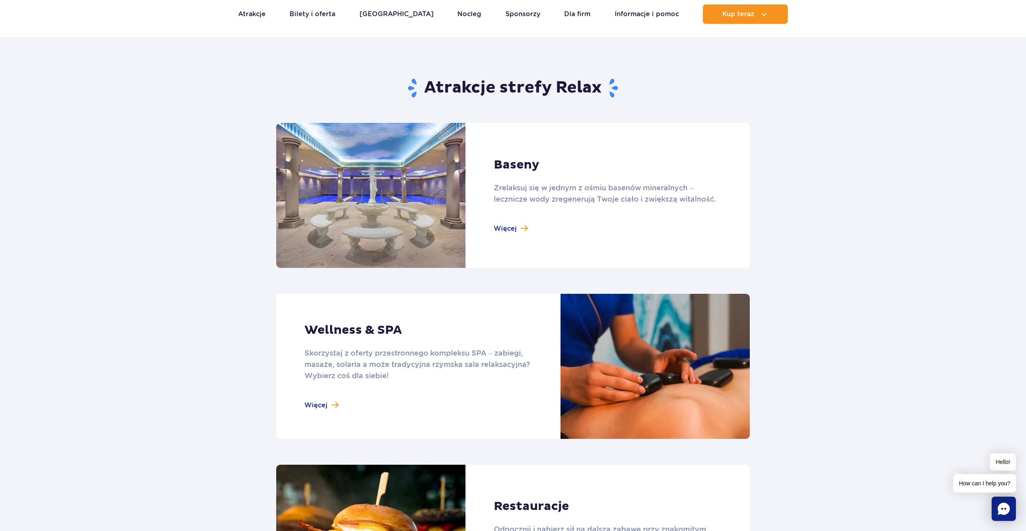
scroll to position [323, 0]
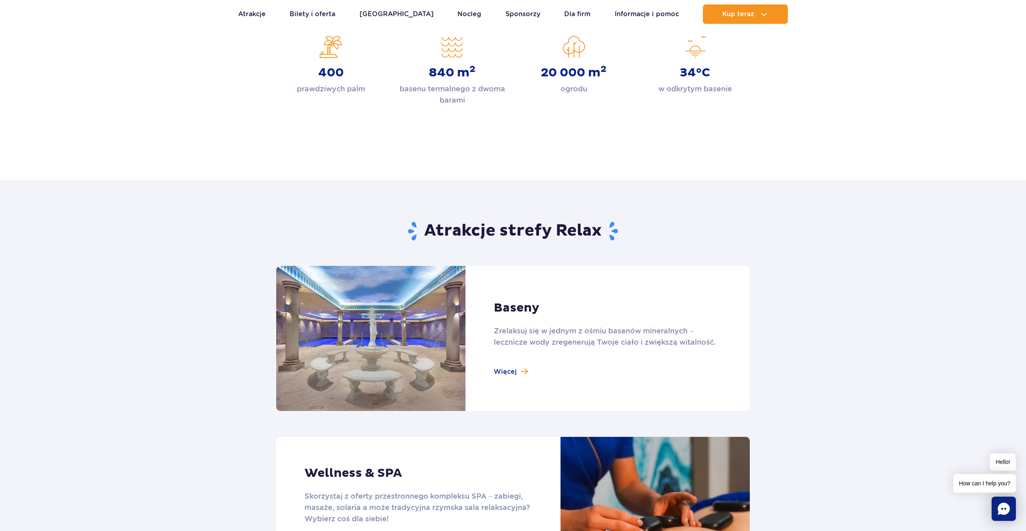
click at [508, 371] on link at bounding box center [512, 338] width 473 height 145
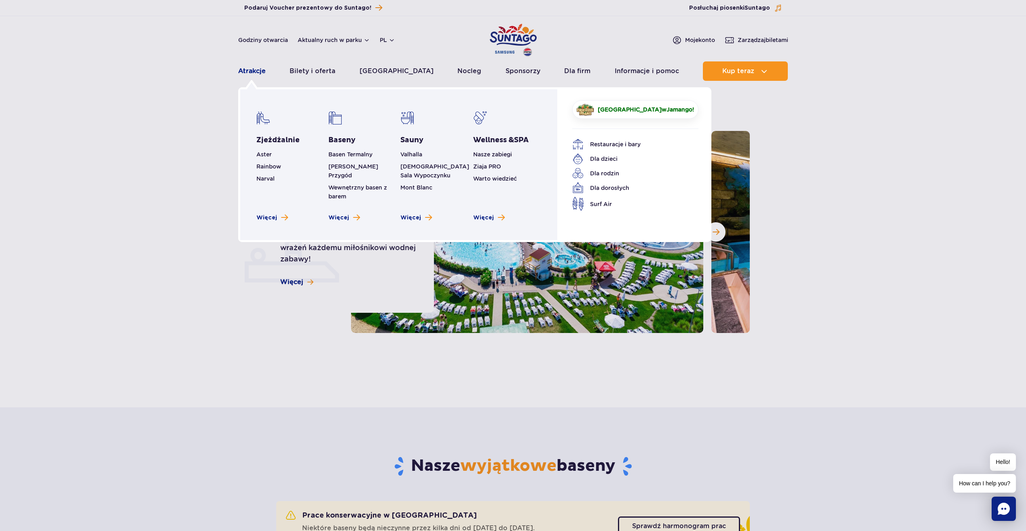
click at [258, 70] on link "Atrakcje" at bounding box center [251, 70] width 27 height 19
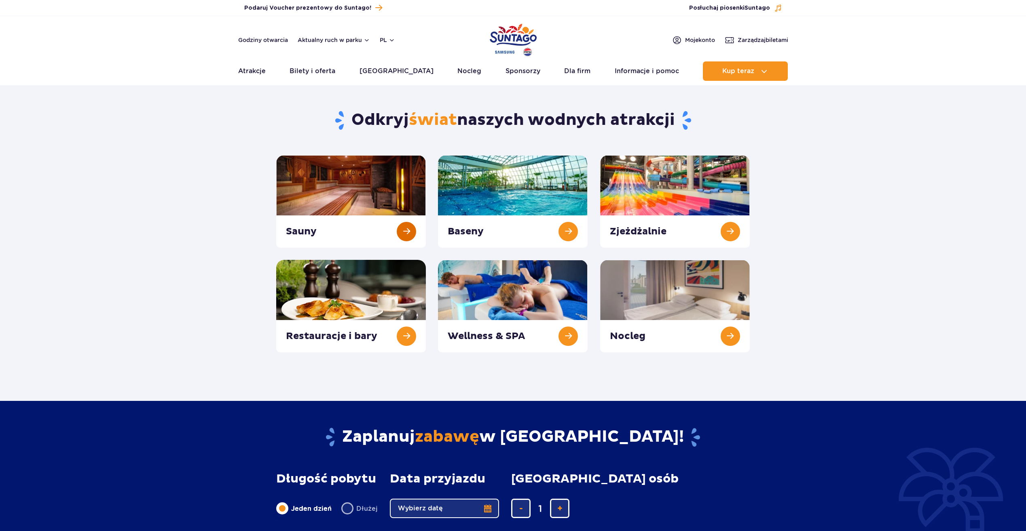
click at [319, 234] on link at bounding box center [351, 201] width 150 height 93
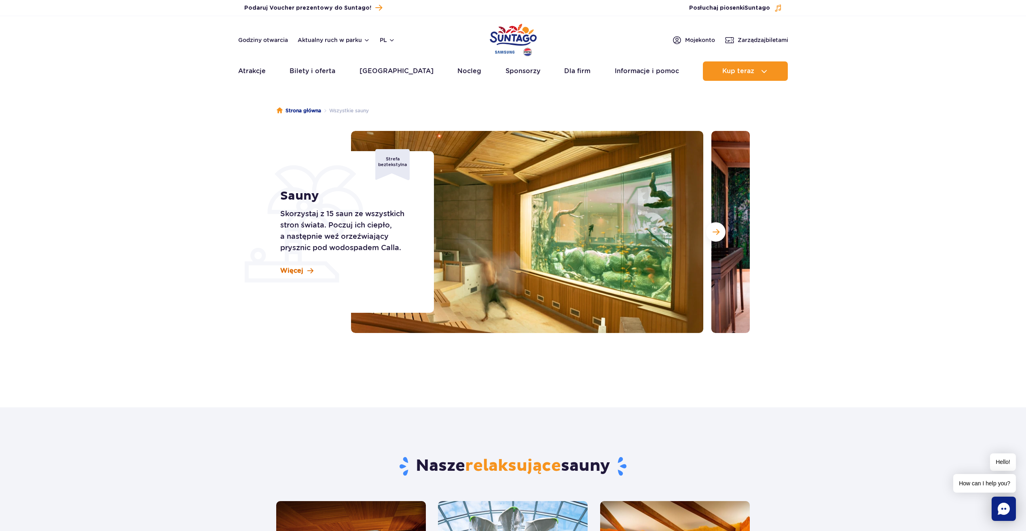
click at [298, 269] on span "Więcej" at bounding box center [291, 270] width 23 height 9
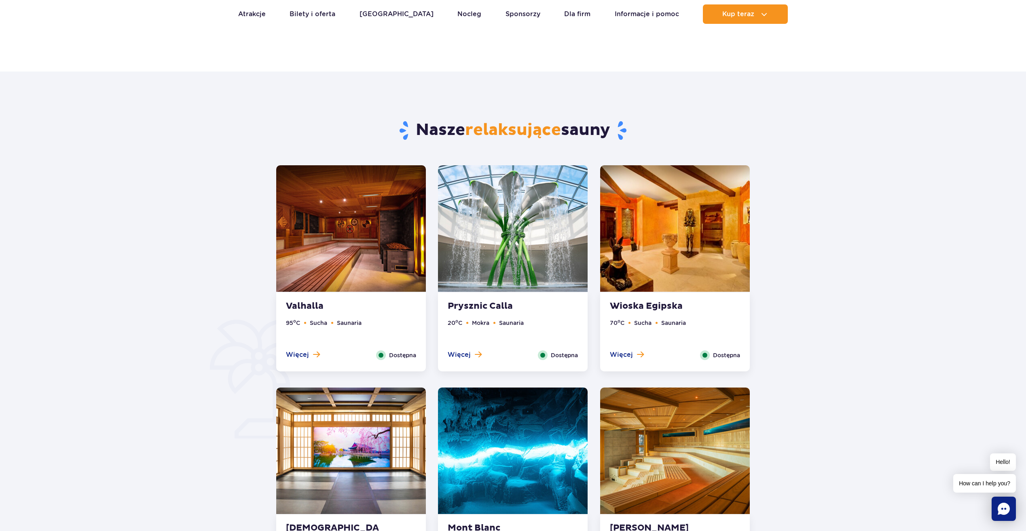
scroll to position [408, 0]
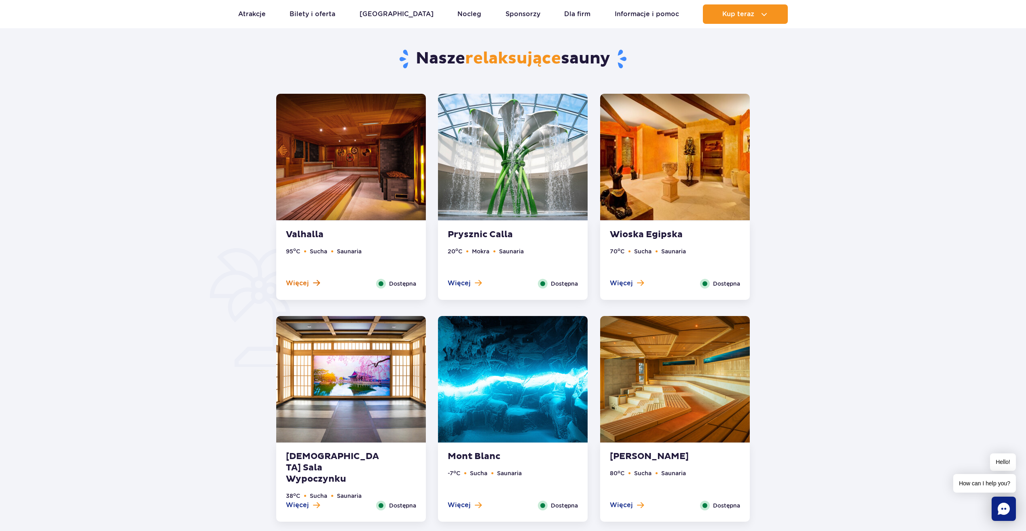
click at [295, 281] on span "Więcej" at bounding box center [297, 283] width 23 height 9
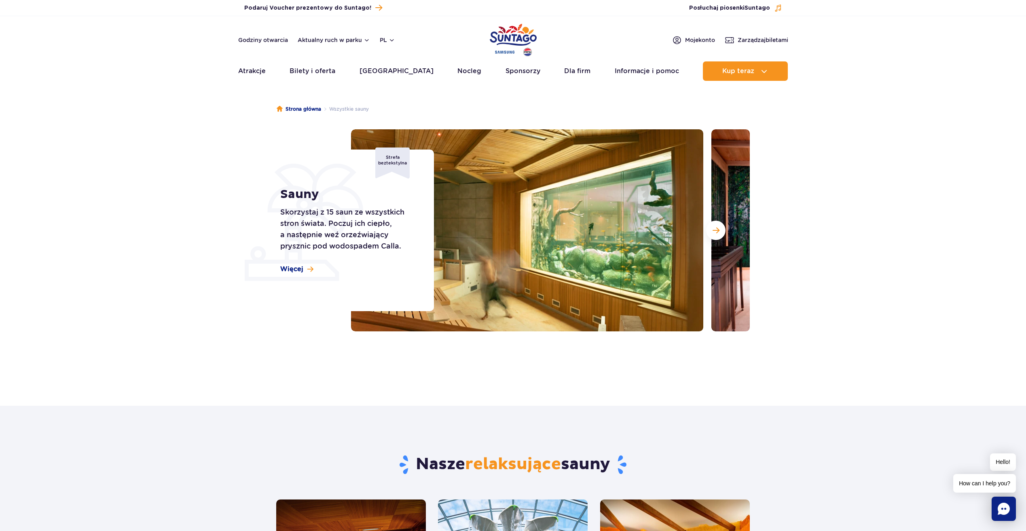
scroll to position [0, 0]
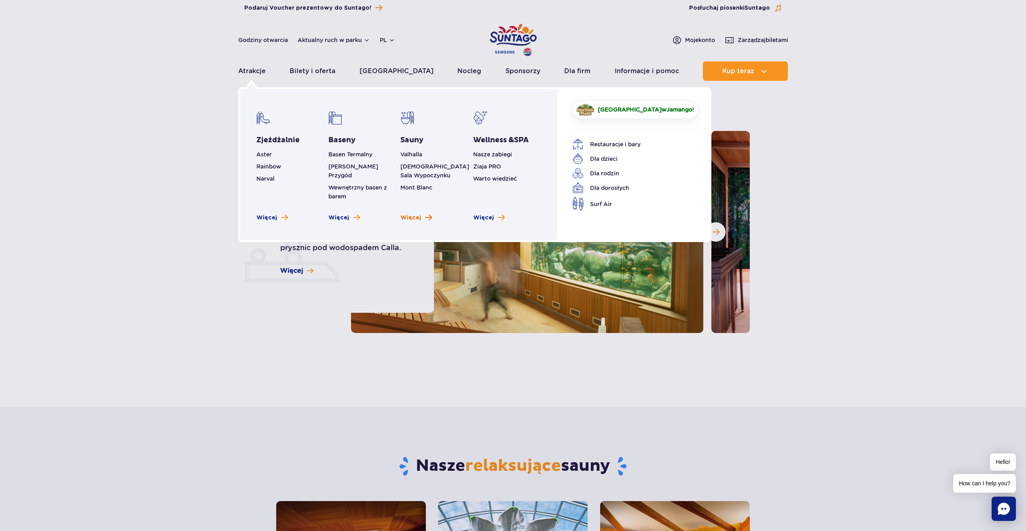
click at [412, 214] on span "Więcej" at bounding box center [410, 218] width 21 height 8
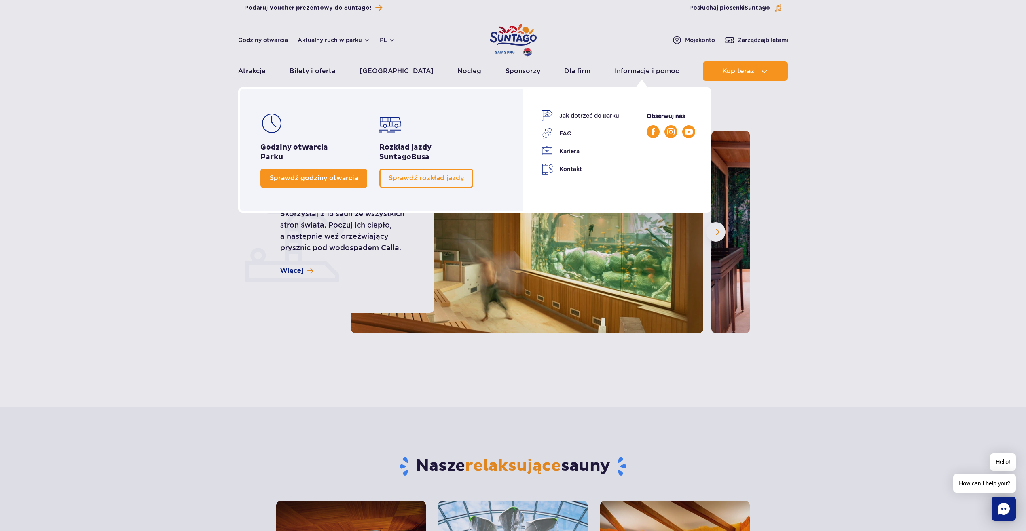
click at [326, 173] on link "Sprawdź godziny otwarcia" at bounding box center [313, 178] width 107 height 19
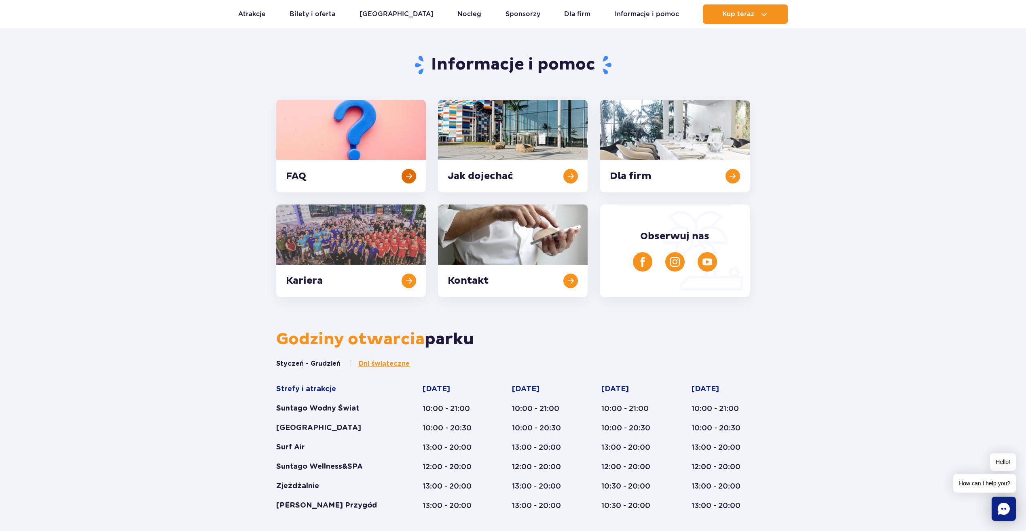
scroll to position [25, 0]
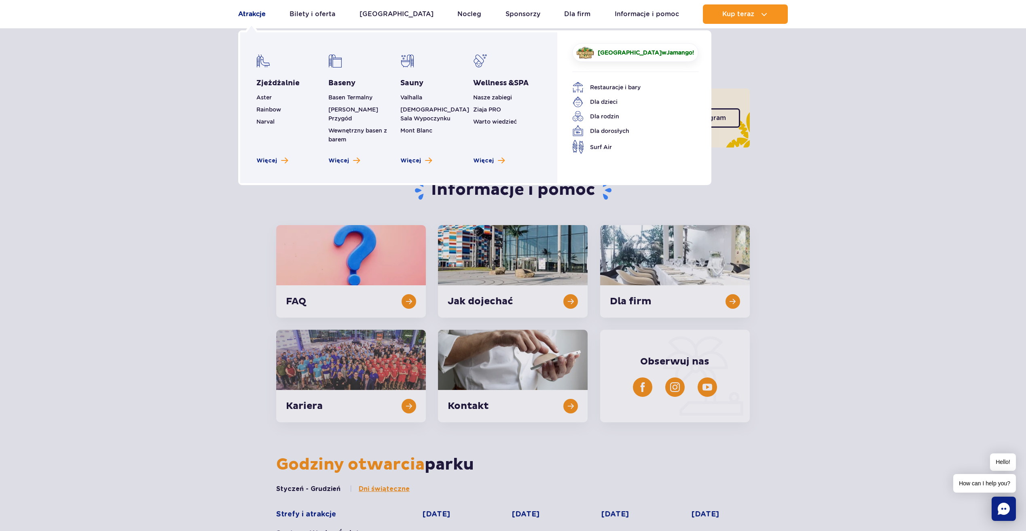
click at [257, 15] on link "Atrakcje" at bounding box center [251, 13] width 27 height 19
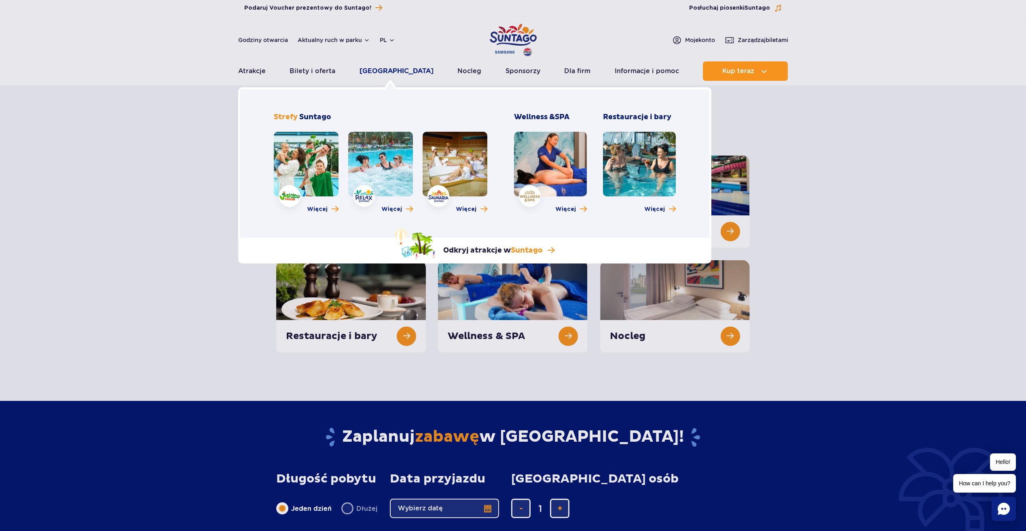
click at [381, 70] on link "[GEOGRAPHIC_DATA]" at bounding box center [396, 70] width 74 height 19
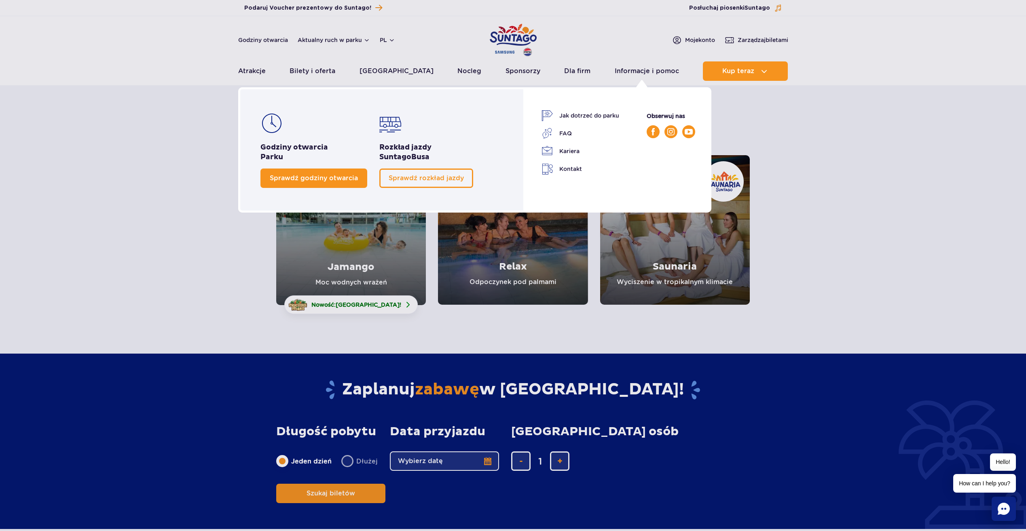
click at [288, 181] on span "Sprawdź godziny otwarcia" at bounding box center [314, 178] width 88 height 8
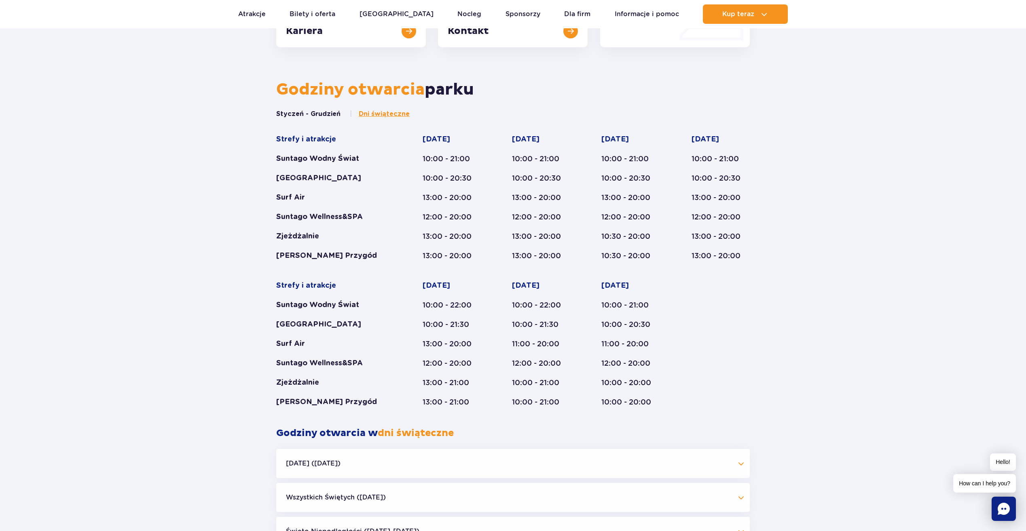
scroll to position [429, 0]
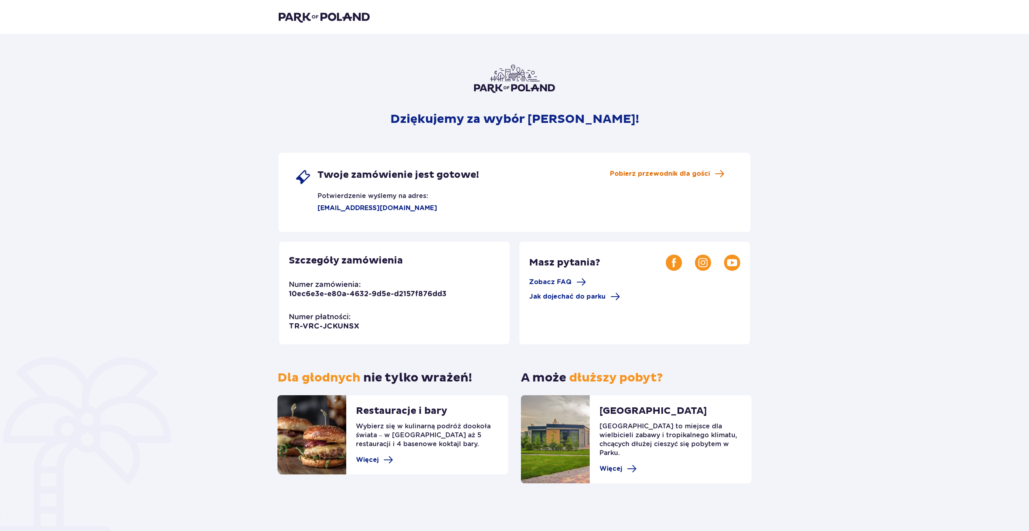
click at [649, 174] on span "Pobierz przewodnik dla gości" at bounding box center [660, 173] width 100 height 9
drag, startPoint x: 364, startPoint y: 327, endPoint x: 289, endPoint y: 285, distance: 85.8
click at [289, 285] on div "Szczegóły zamówienia Numer zamówienia: 10ec6e3e-e80a-4632-9d5e-d2157f876dd3 Num…" at bounding box center [394, 293] width 230 height 103
drag, startPoint x: 289, startPoint y: 285, endPoint x: 325, endPoint y: 283, distance: 36.8
copy div "Numer zamówienia: 10ec6e3e-e80a-4632-9d5e-d2157f876dd3 Numer płatności: TR-VRC-…"
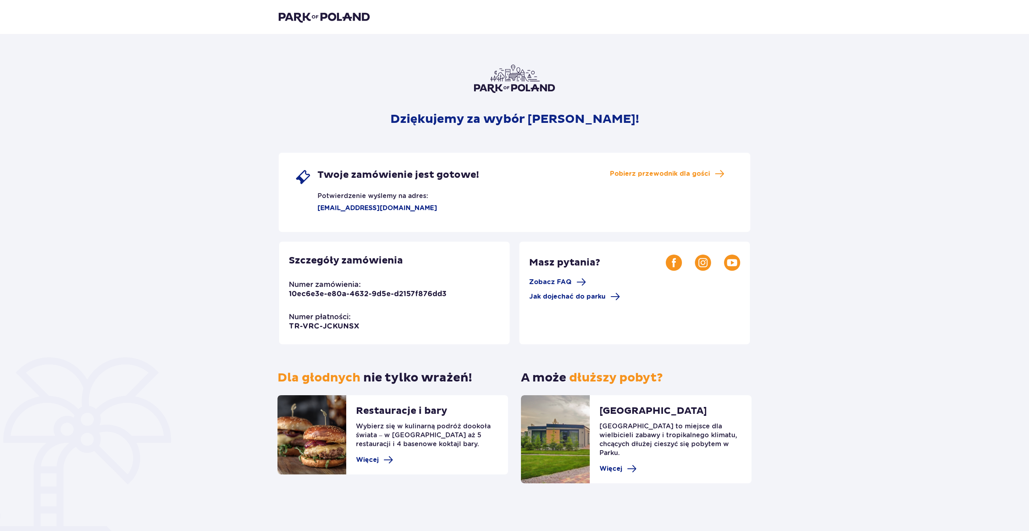
click at [232, 226] on div "Dziękujemy za wybór Suntago! Twoje zamówienie jest gotowe! Potwierdzenie wyślem…" at bounding box center [514, 283] width 1029 height 498
click at [345, 108] on div "Dziękujemy za wybór Suntago! Twoje zamówienie jest gotowe! Potwierdzenie wyślem…" at bounding box center [514, 274] width 471 height 419
click at [352, 18] on img at bounding box center [324, 16] width 91 height 11
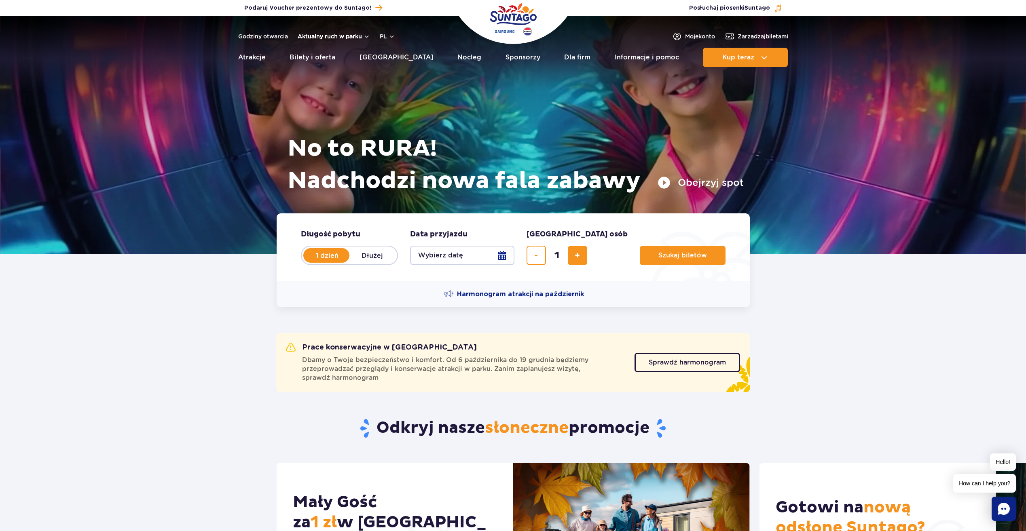
click at [357, 37] on button "Aktualny ruch w parku" at bounding box center [334, 36] width 72 height 6
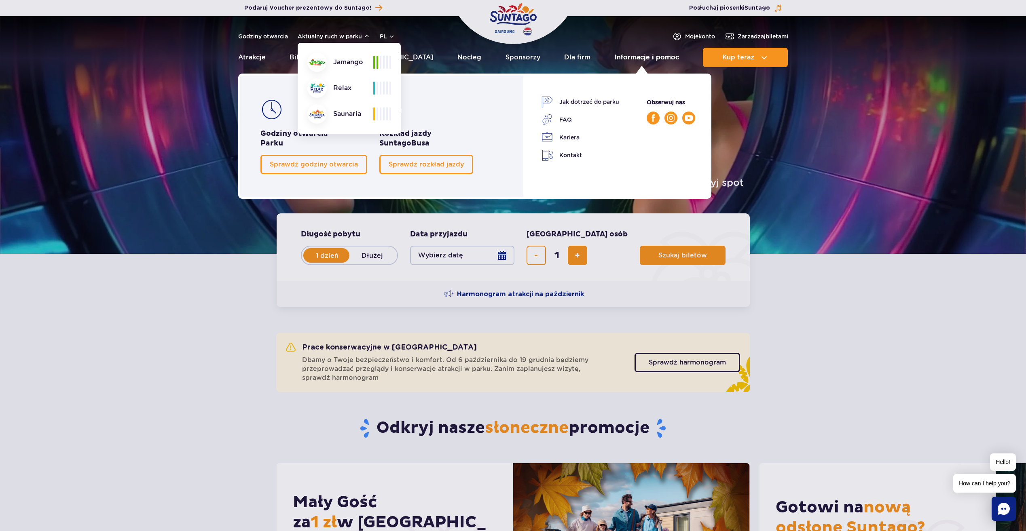
click at [647, 53] on link "Informacje i pomoc" at bounding box center [647, 57] width 64 height 19
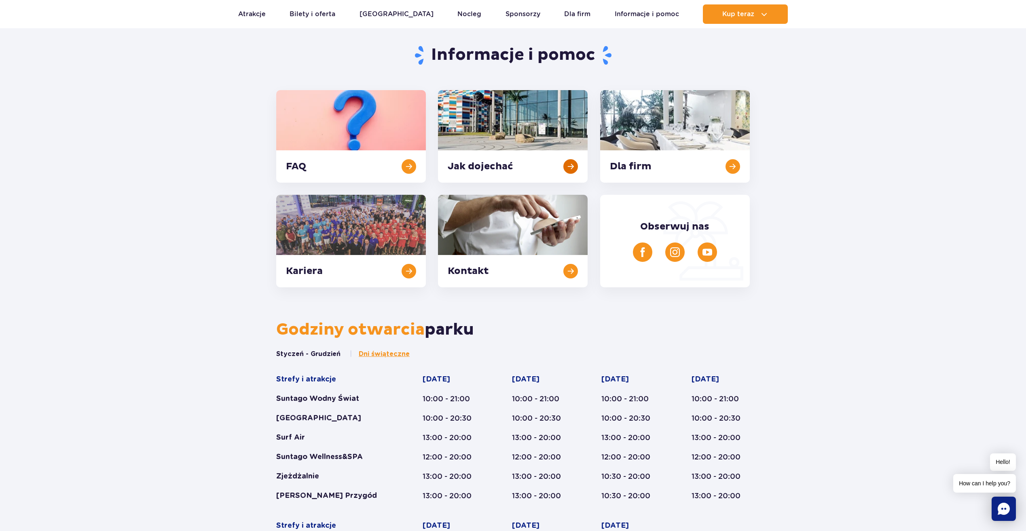
scroll to position [162, 0]
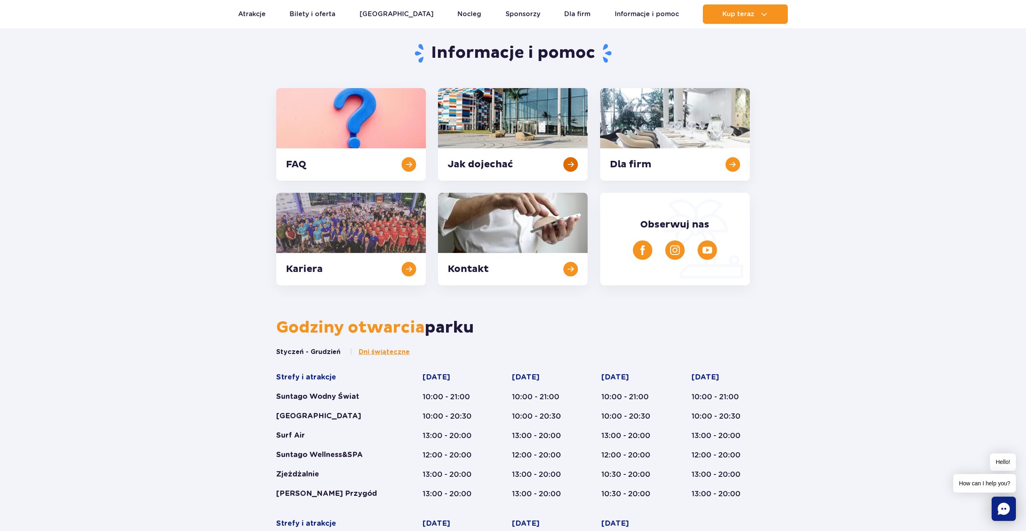
click at [479, 161] on link at bounding box center [513, 134] width 150 height 93
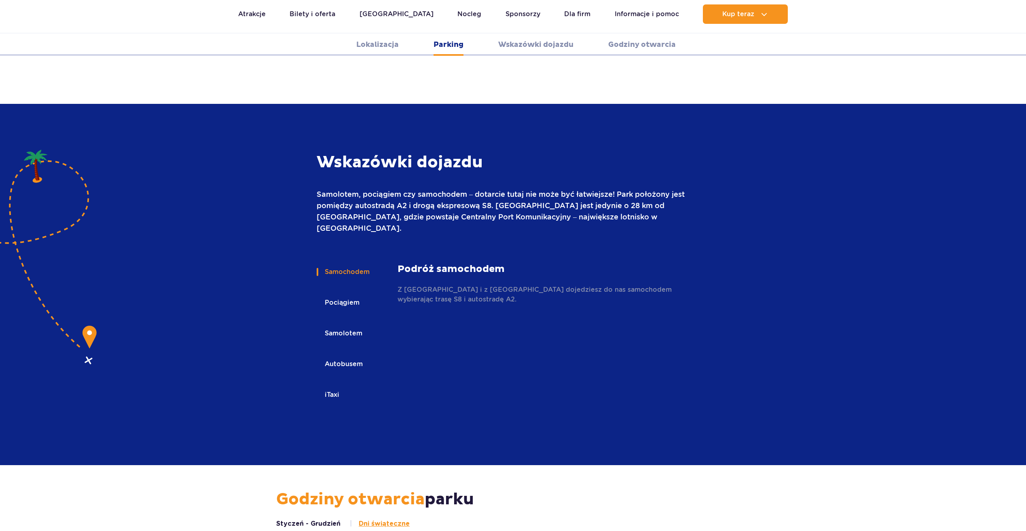
scroll to position [1076, 0]
